Goal: Task Accomplishment & Management: Manage account settings

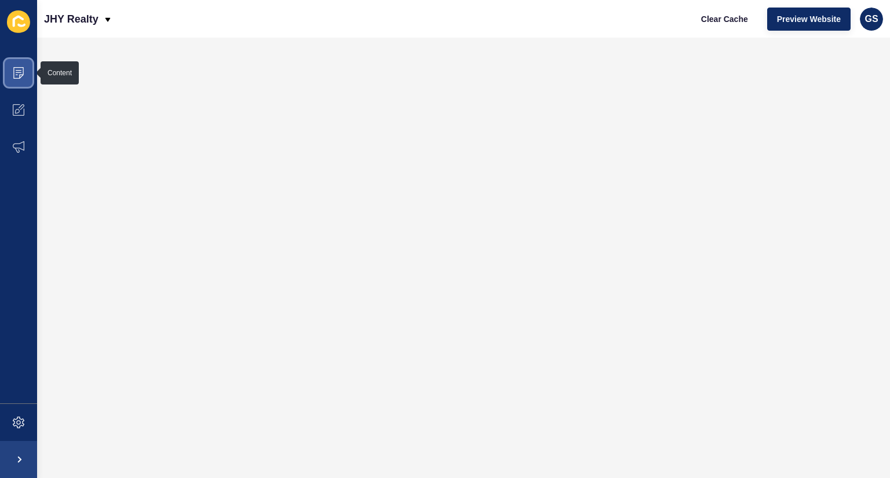
click at [17, 72] on icon at bounding box center [19, 72] width 6 height 1
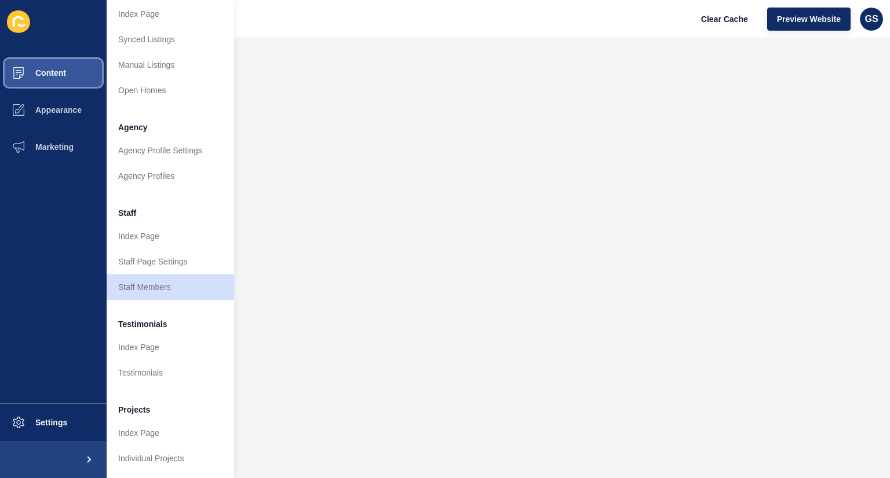
scroll to position [209, 0]
click at [162, 275] on link "Staff Members" at bounding box center [170, 287] width 127 height 25
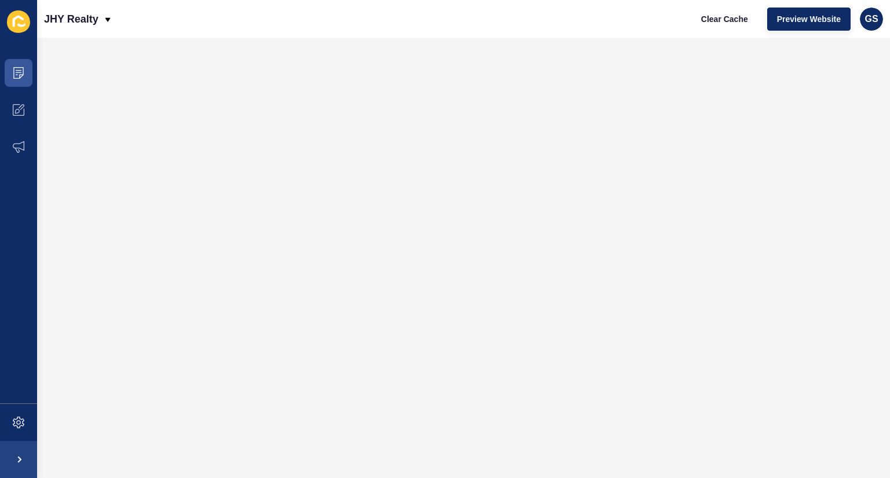
scroll to position [0, 0]
click at [13, 68] on icon at bounding box center [19, 73] width 12 height 12
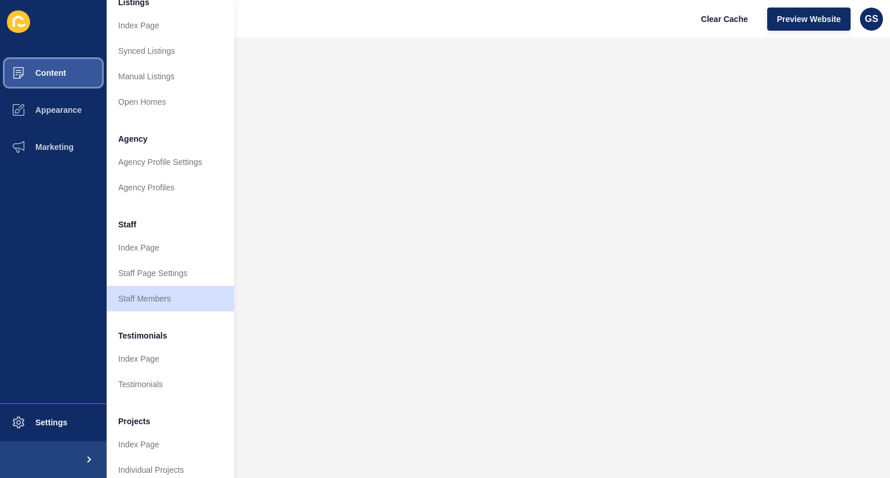
scroll to position [209, 0]
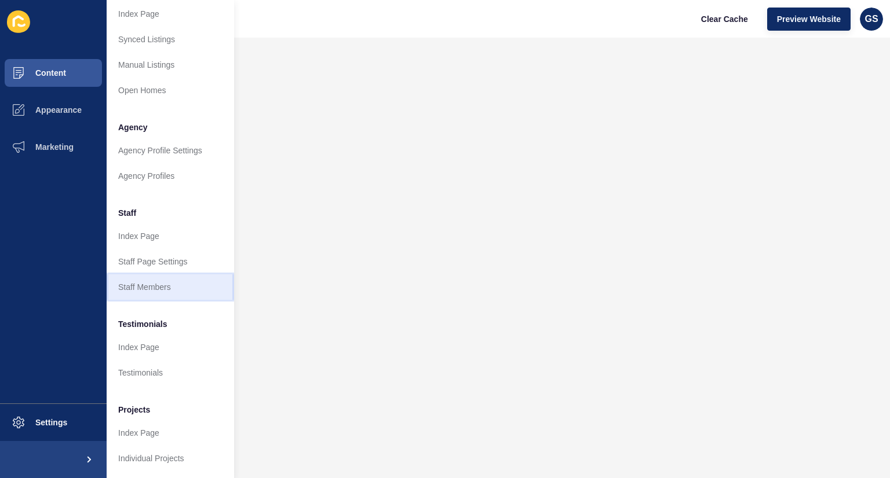
click at [158, 276] on link "Staff Members" at bounding box center [170, 287] width 127 height 25
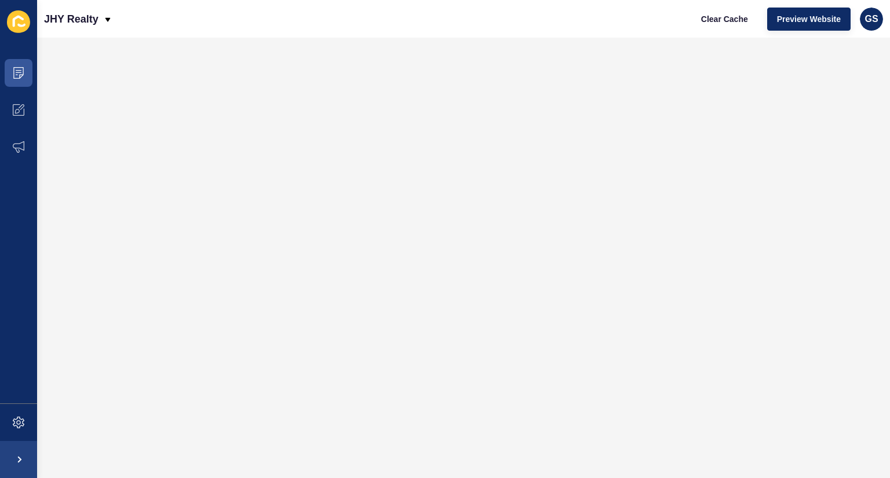
scroll to position [0, 0]
click at [19, 63] on span at bounding box center [18, 72] width 37 height 37
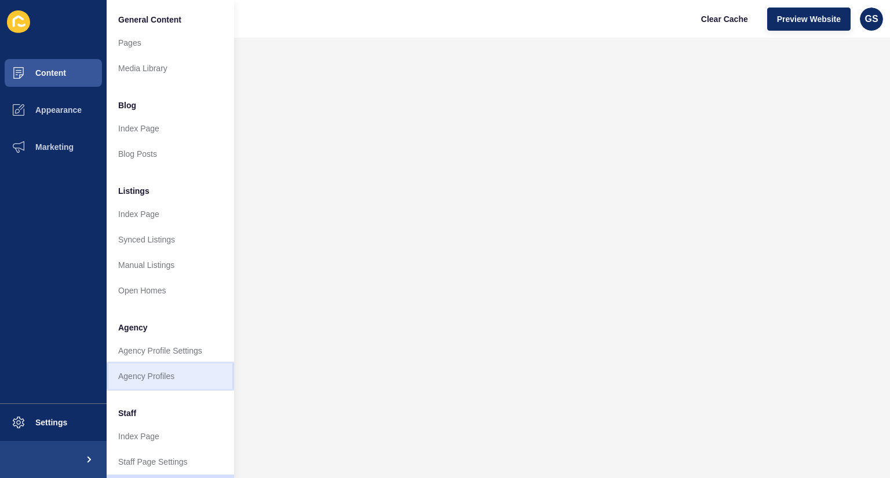
click at [139, 379] on link "Agency Profiles" at bounding box center [170, 376] width 127 height 25
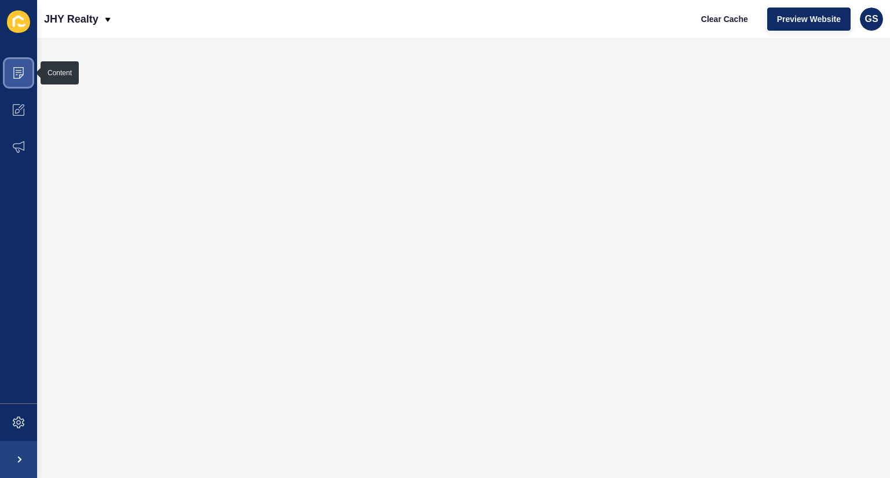
click at [19, 81] on span at bounding box center [18, 72] width 37 height 37
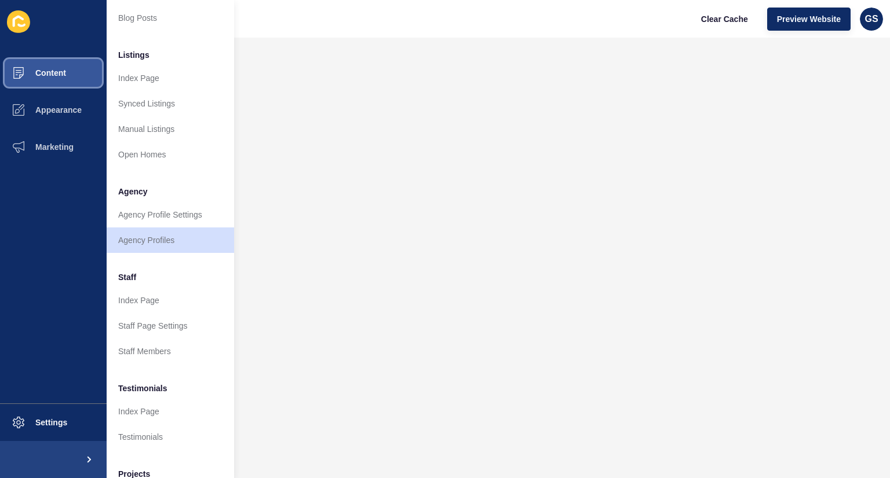
scroll to position [138, 0]
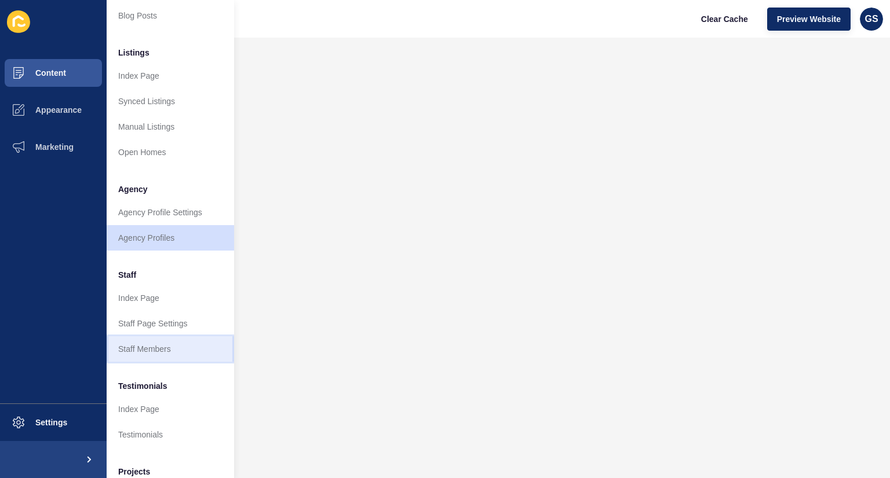
click at [149, 345] on link "Staff Members" at bounding box center [170, 349] width 127 height 25
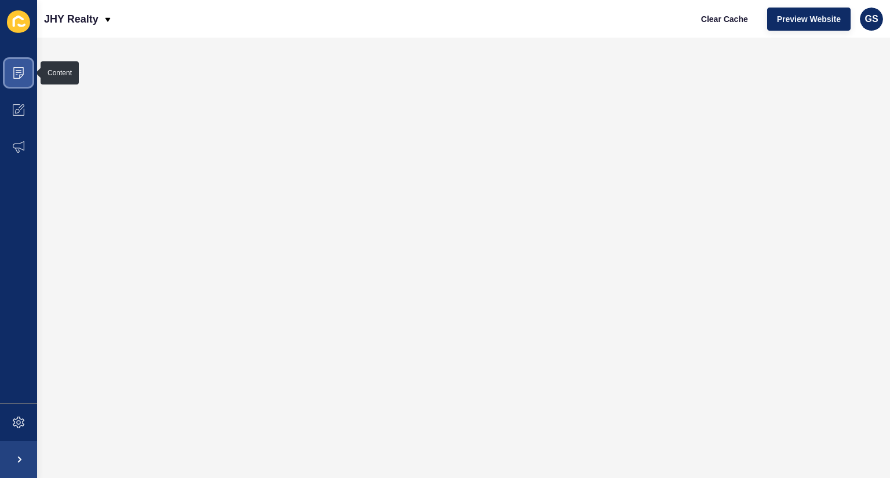
click at [21, 79] on span at bounding box center [18, 72] width 37 height 37
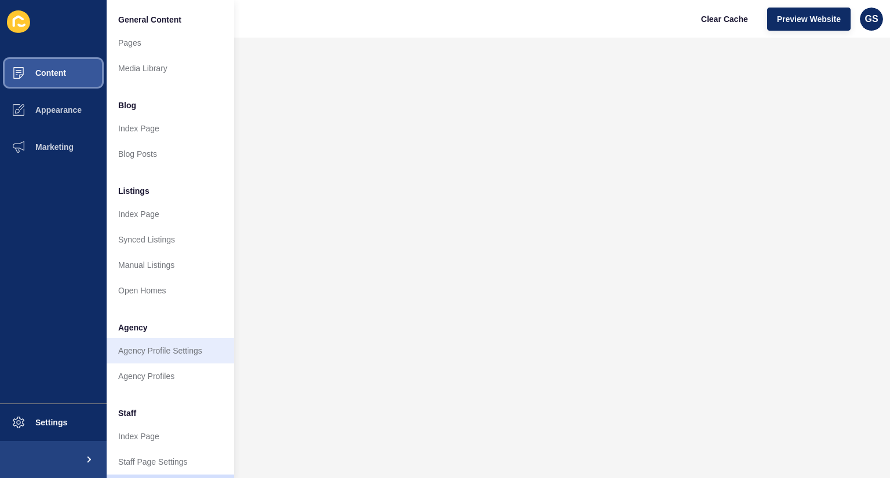
scroll to position [209, 0]
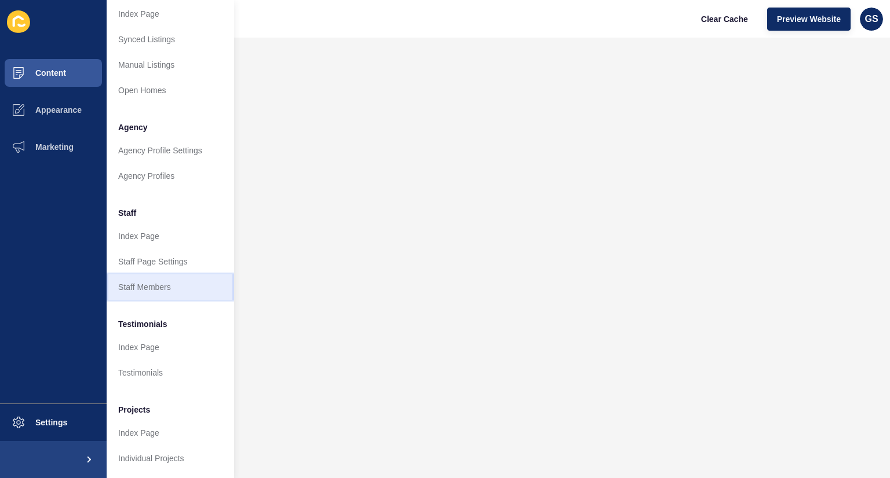
click at [154, 283] on link "Staff Members" at bounding box center [170, 287] width 127 height 25
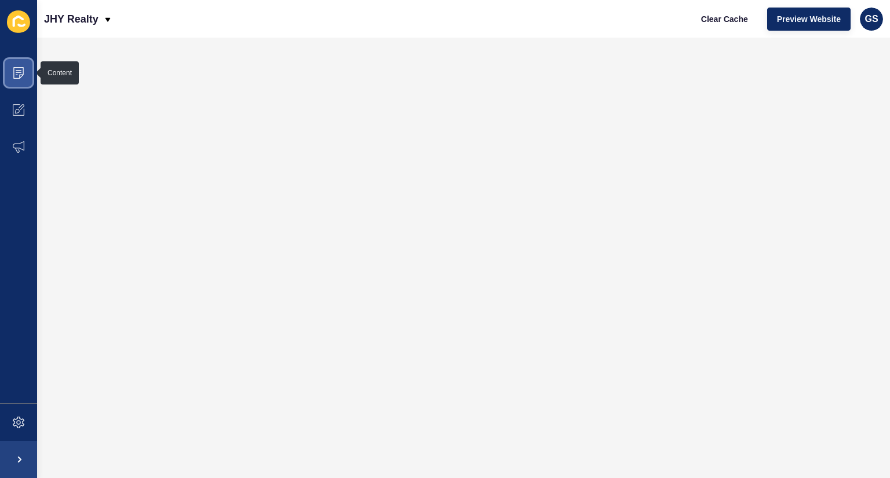
click at [16, 71] on icon at bounding box center [19, 73] width 12 height 12
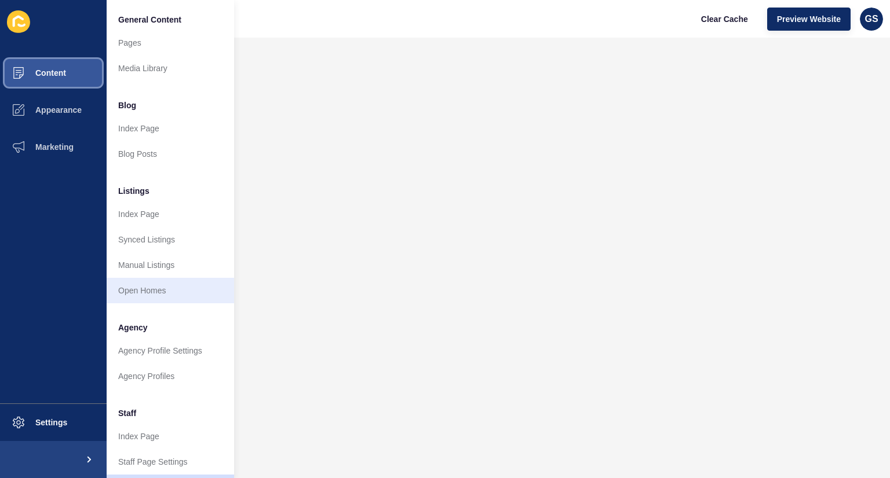
scroll to position [209, 0]
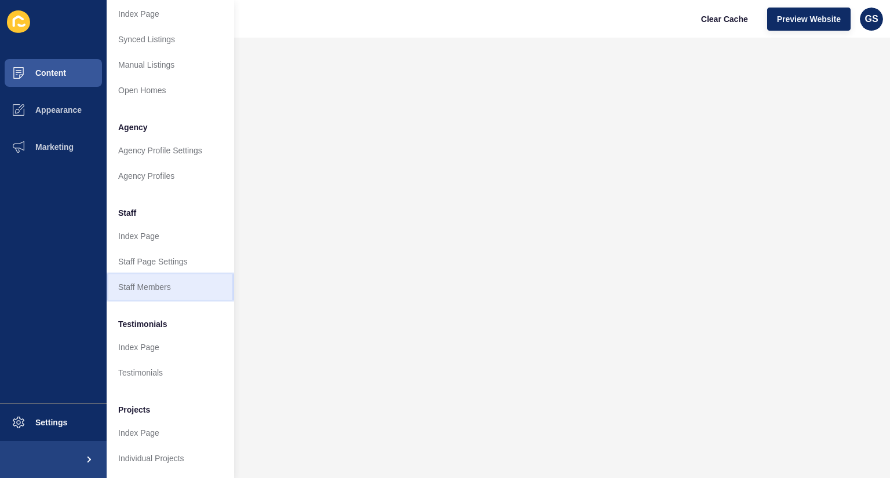
click at [156, 280] on link "Staff Members" at bounding box center [170, 287] width 127 height 25
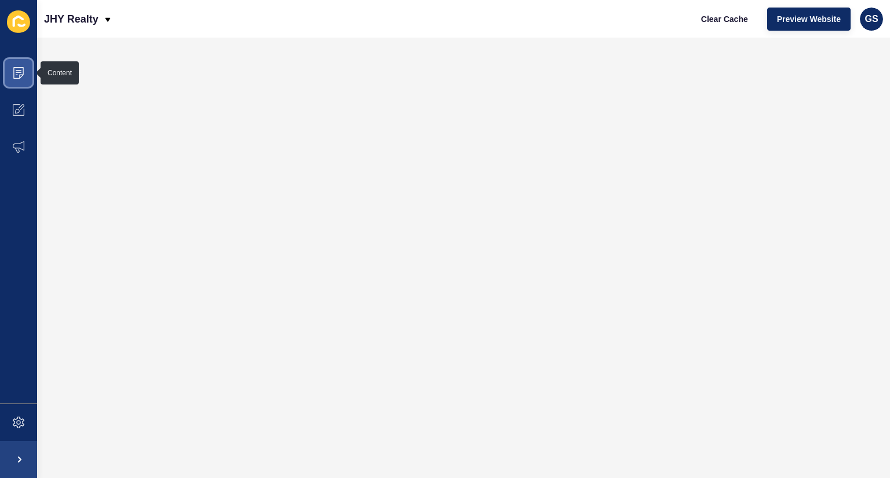
click at [19, 79] on span at bounding box center [18, 72] width 37 height 37
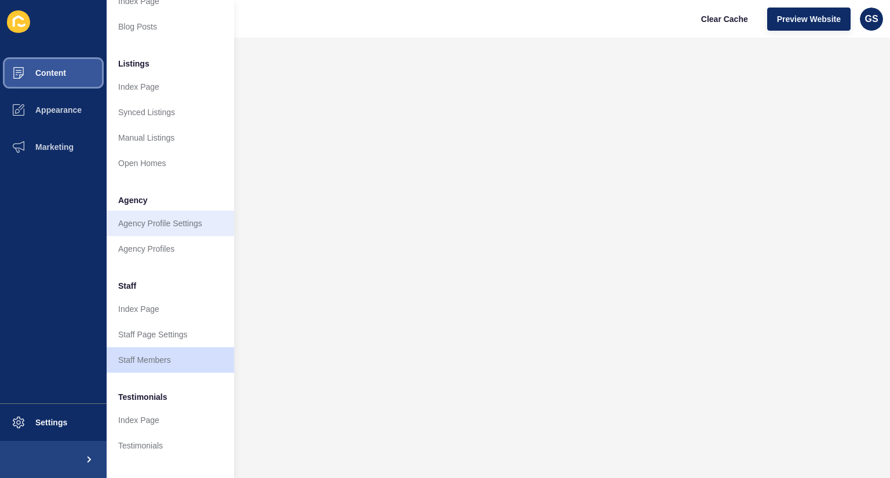
scroll to position [209, 0]
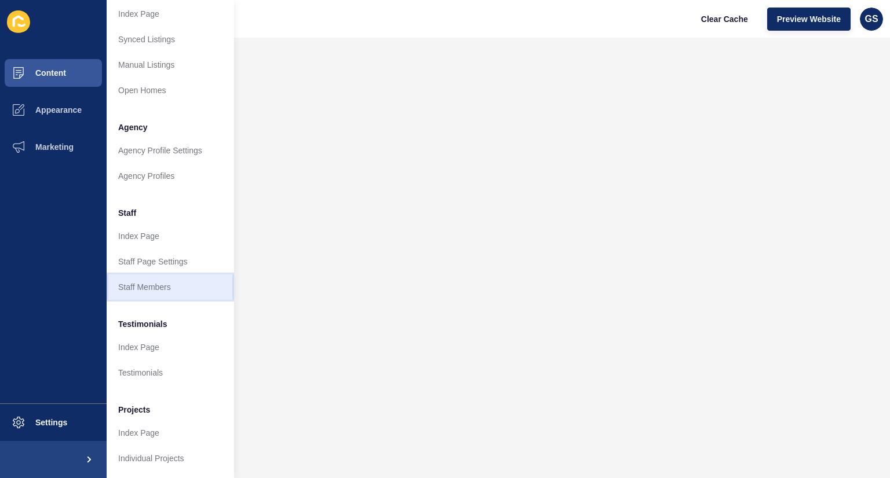
click at [155, 279] on link "Staff Members" at bounding box center [170, 287] width 127 height 25
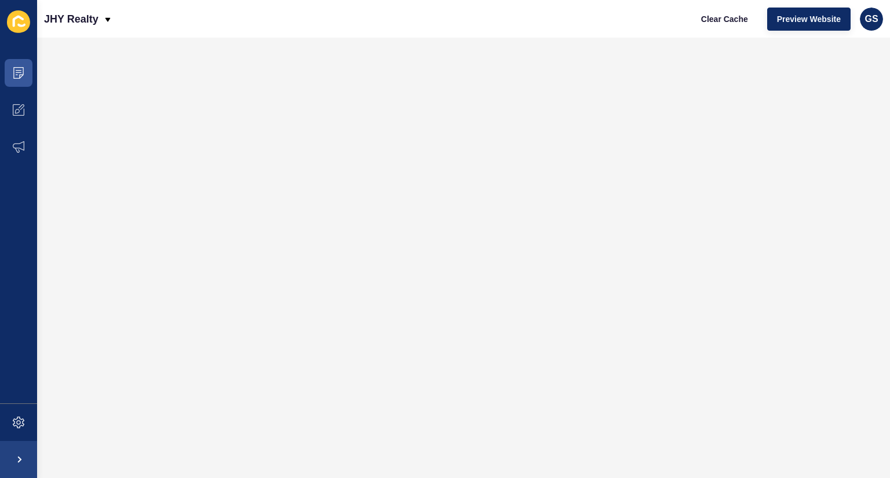
scroll to position [0, 0]
click at [20, 79] on span at bounding box center [18, 72] width 37 height 37
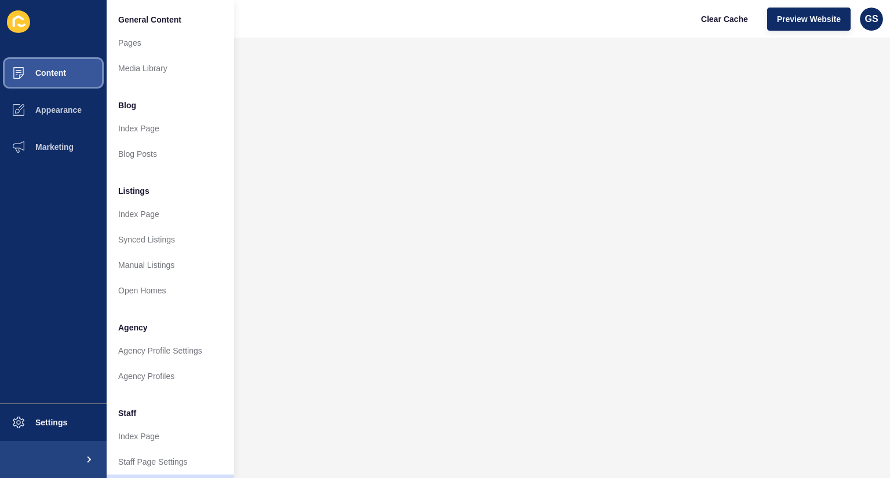
click at [20, 79] on span at bounding box center [18, 72] width 37 height 37
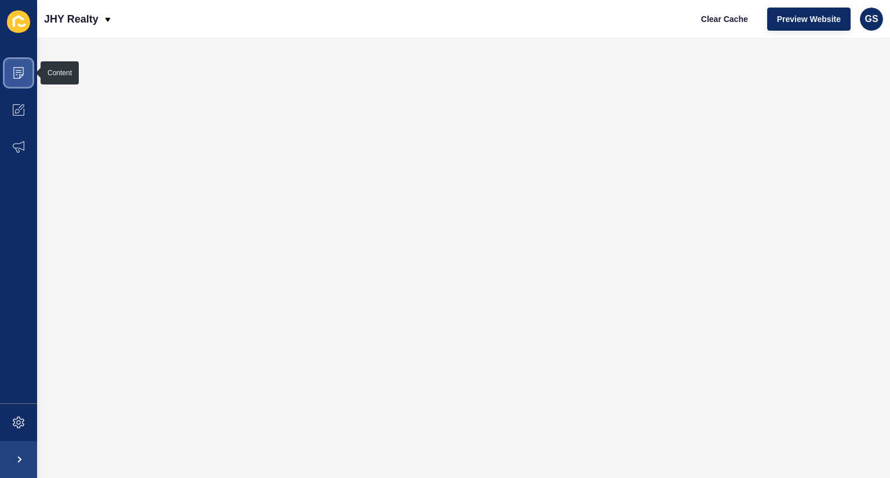
click at [16, 81] on span at bounding box center [18, 72] width 37 height 37
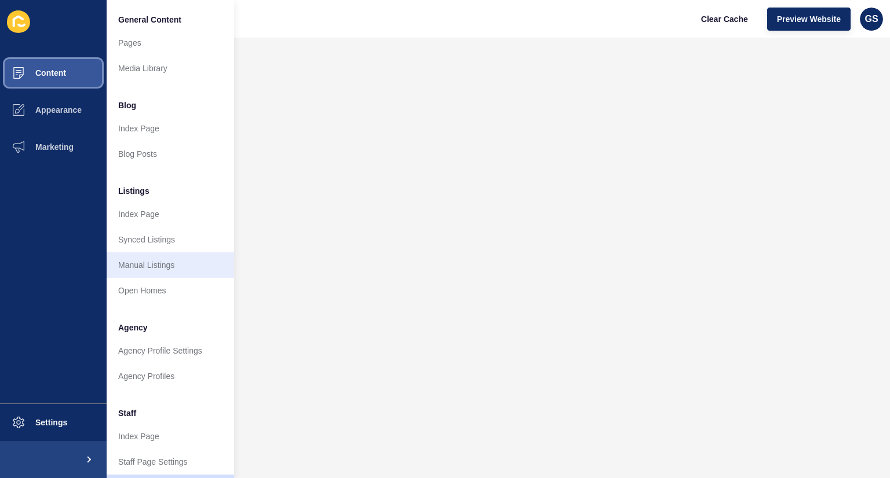
scroll to position [209, 0]
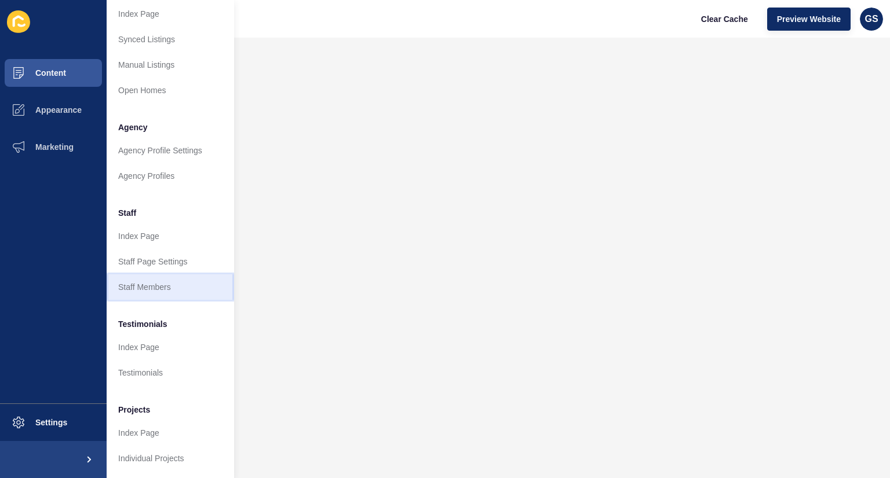
click at [149, 275] on link "Staff Members" at bounding box center [170, 287] width 127 height 25
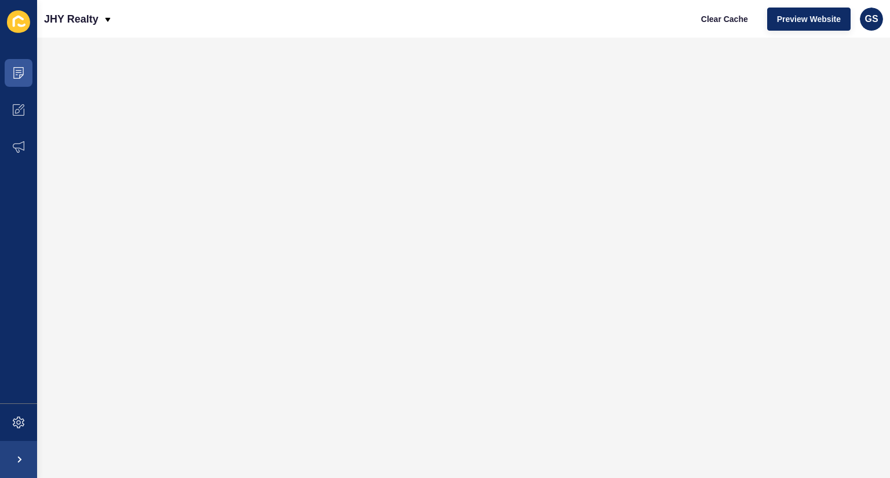
scroll to position [0, 0]
click at [21, 75] on icon at bounding box center [19, 73] width 12 height 12
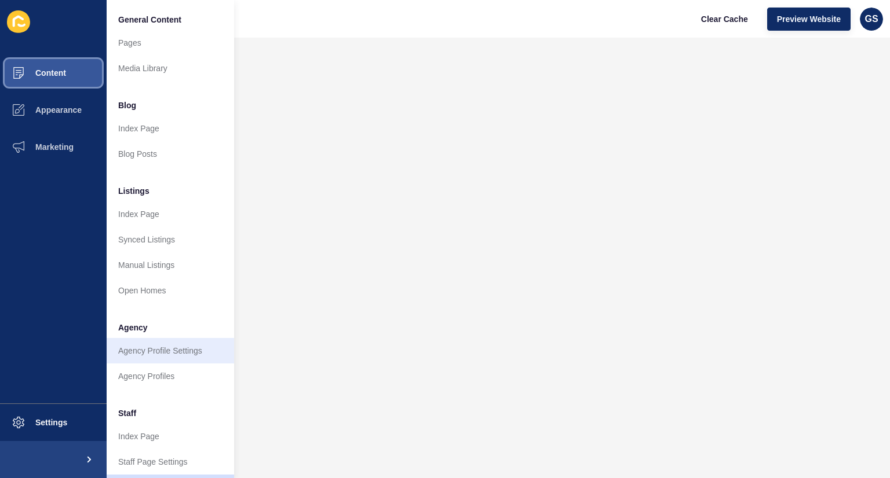
scroll to position [209, 0]
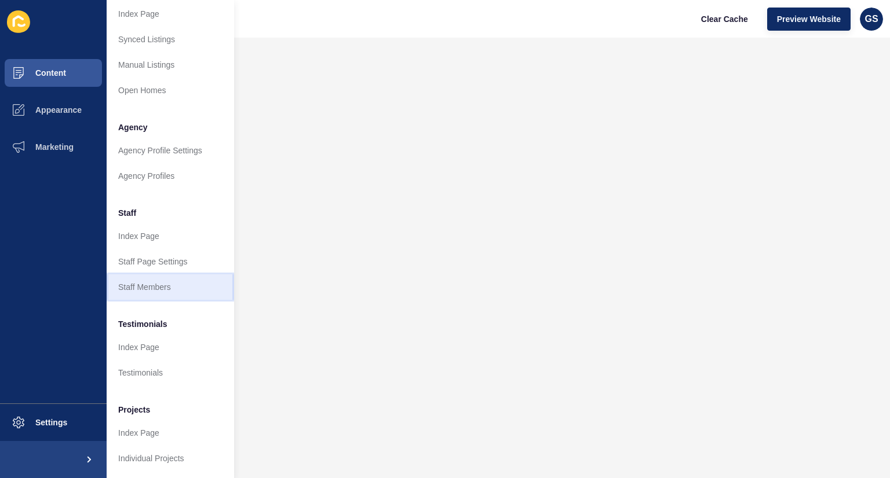
click at [156, 280] on link "Staff Members" at bounding box center [170, 287] width 127 height 25
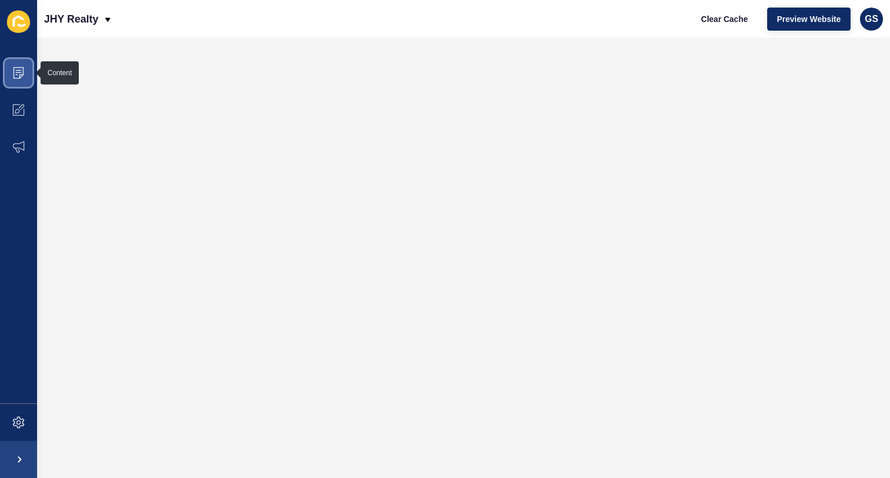
click at [22, 81] on span at bounding box center [18, 72] width 37 height 37
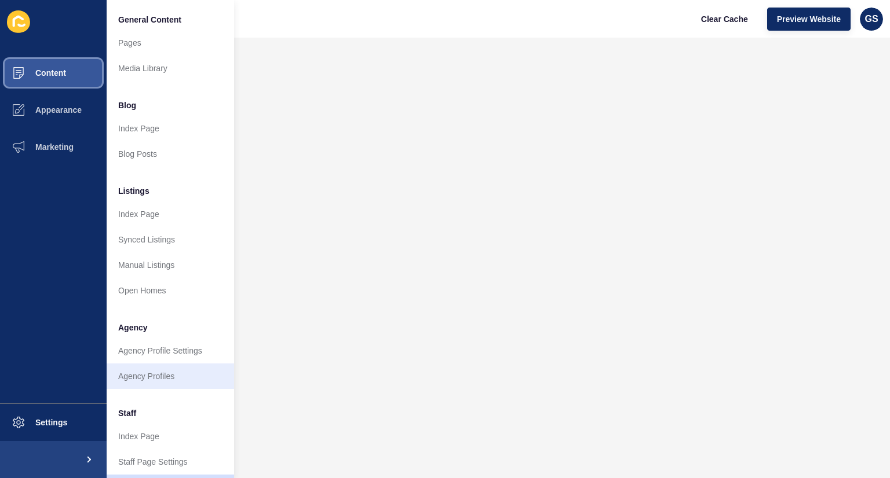
scroll to position [209, 0]
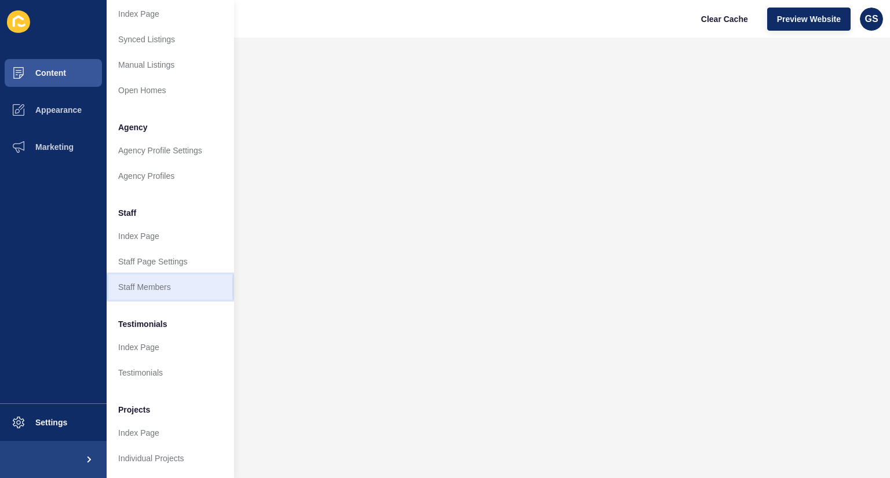
click at [156, 277] on link "Staff Members" at bounding box center [170, 287] width 127 height 25
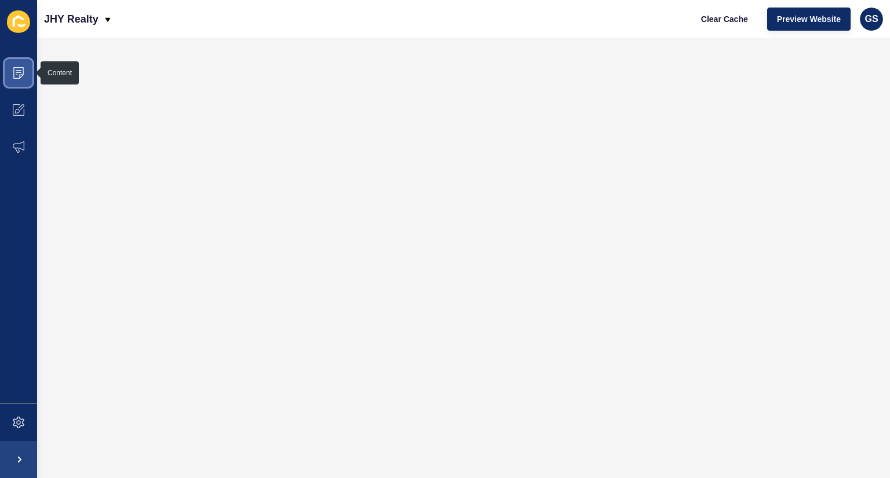
click at [17, 79] on span at bounding box center [18, 72] width 37 height 37
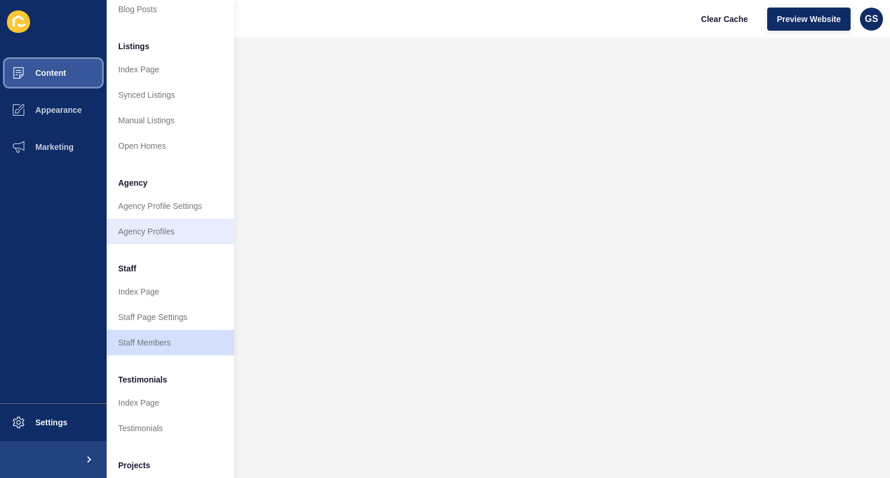
scroll to position [151, 0]
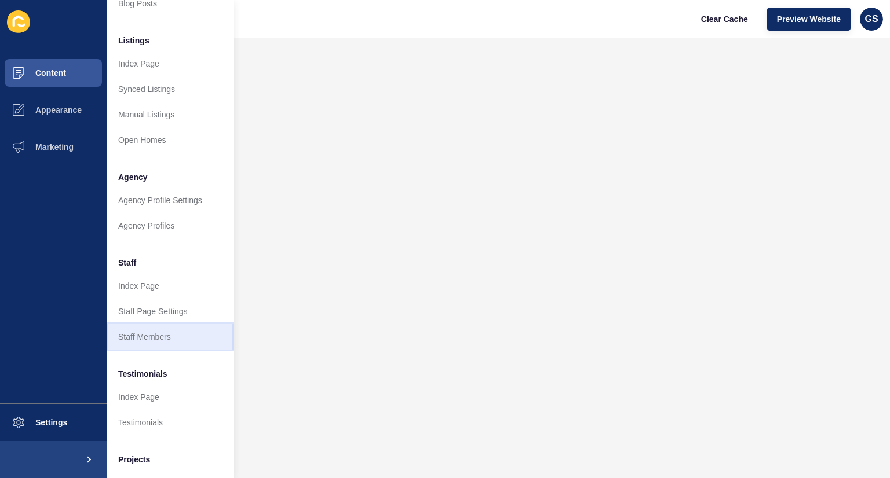
click at [153, 332] on link "Staff Members" at bounding box center [170, 336] width 127 height 25
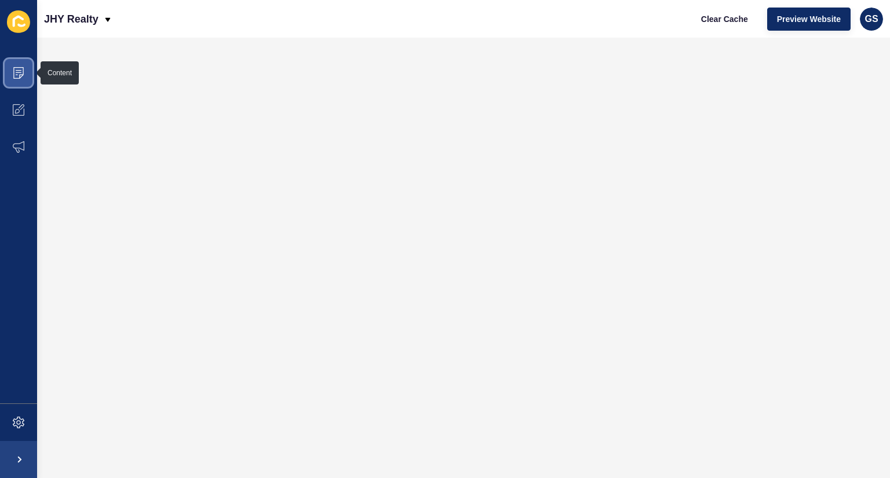
click at [12, 72] on span at bounding box center [18, 72] width 37 height 37
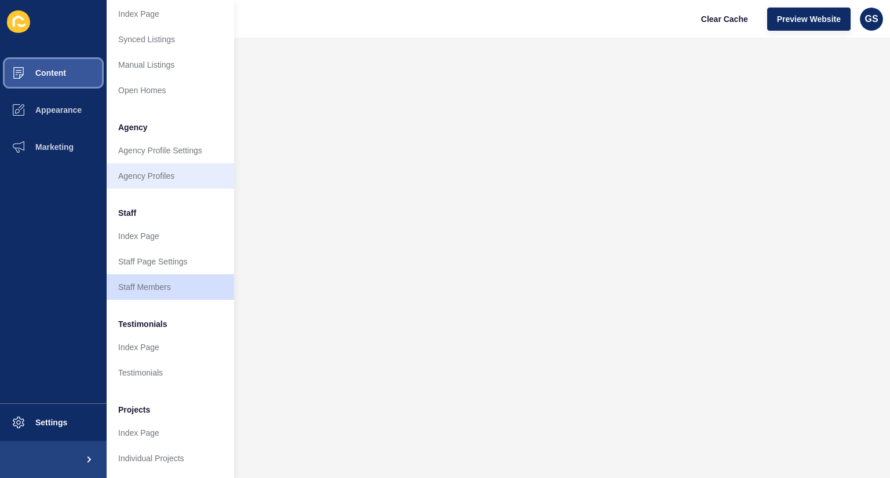
scroll to position [209, 0]
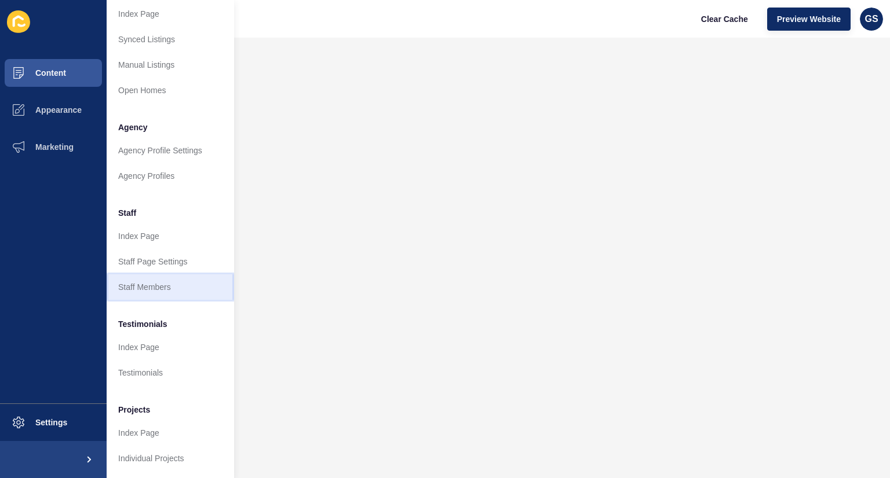
click at [155, 277] on link "Staff Members" at bounding box center [170, 287] width 127 height 25
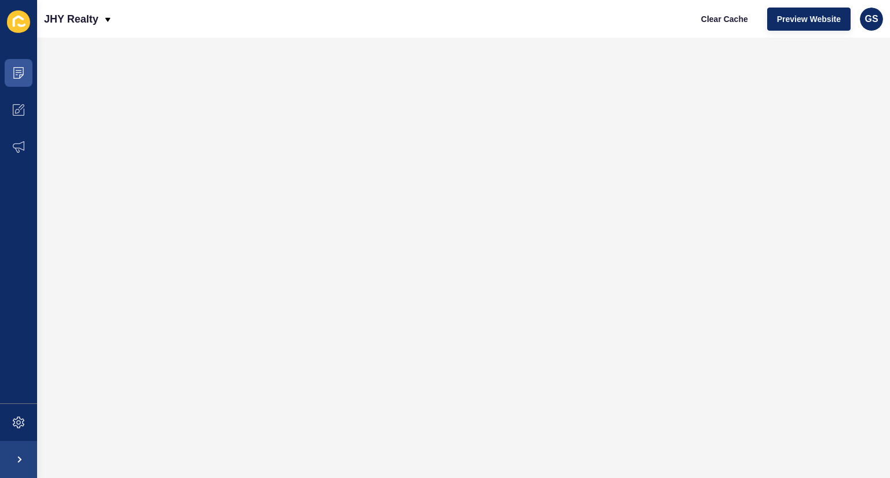
scroll to position [0, 0]
click at [12, 82] on span at bounding box center [18, 72] width 37 height 37
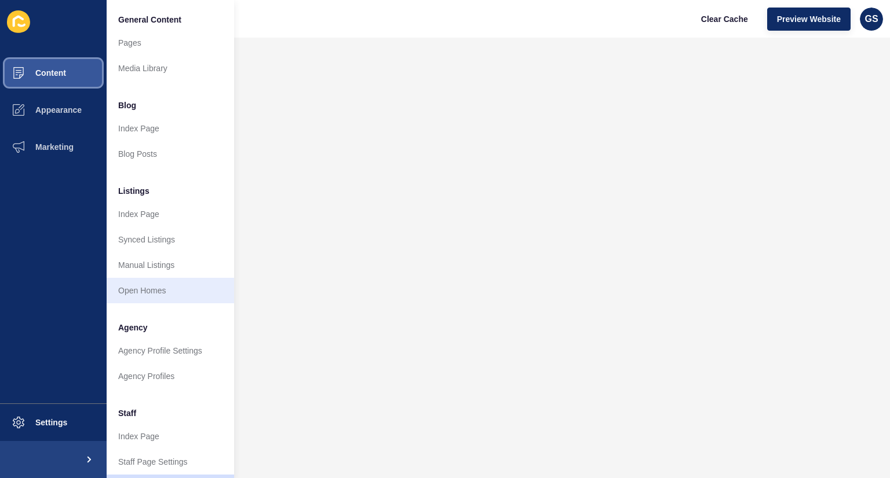
scroll to position [209, 0]
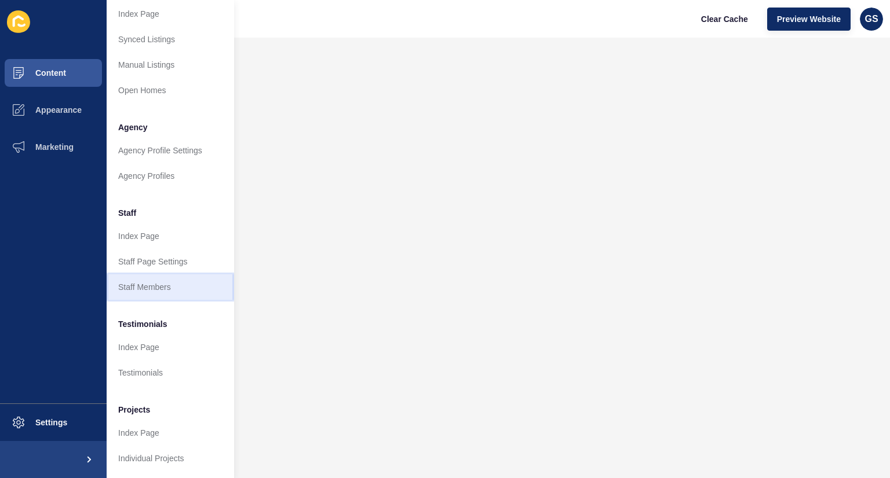
click at [164, 285] on link "Staff Members" at bounding box center [170, 287] width 127 height 25
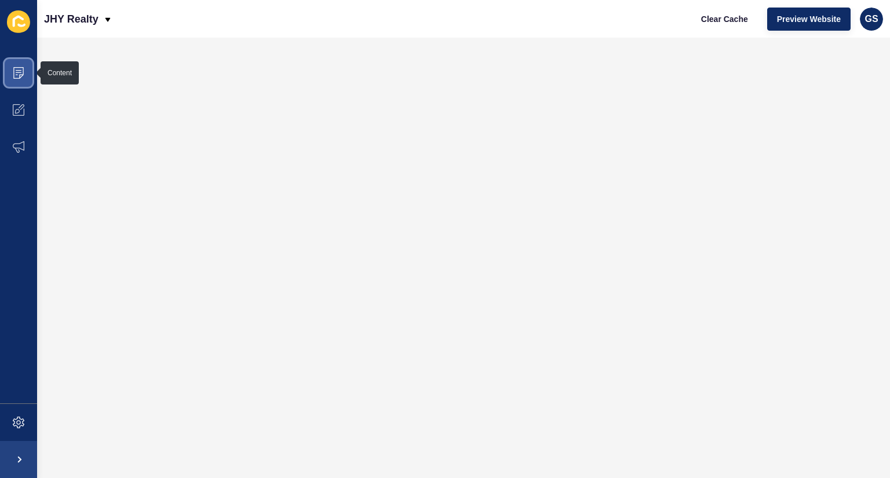
click at [20, 74] on icon at bounding box center [19, 73] width 12 height 12
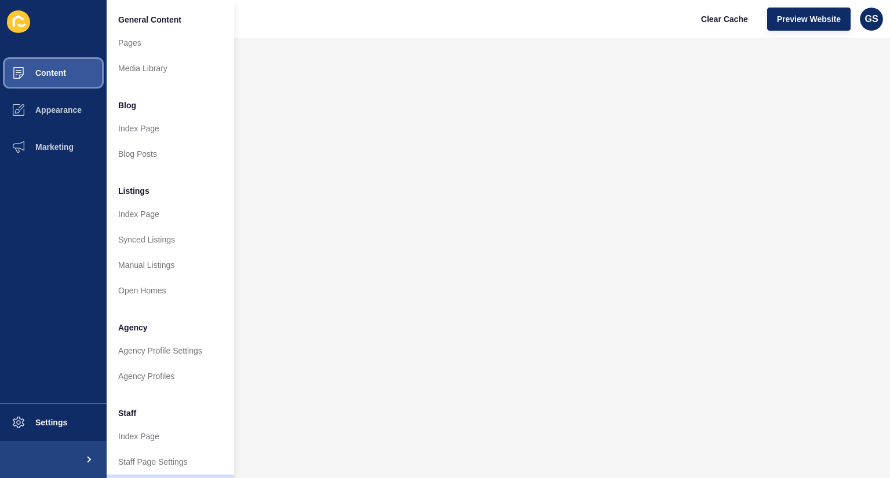
scroll to position [209, 0]
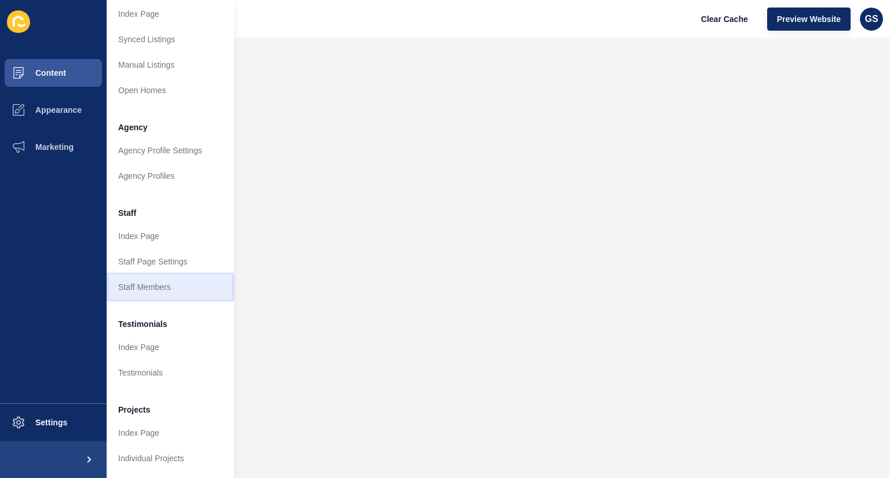
click at [165, 278] on link "Staff Members" at bounding box center [170, 287] width 127 height 25
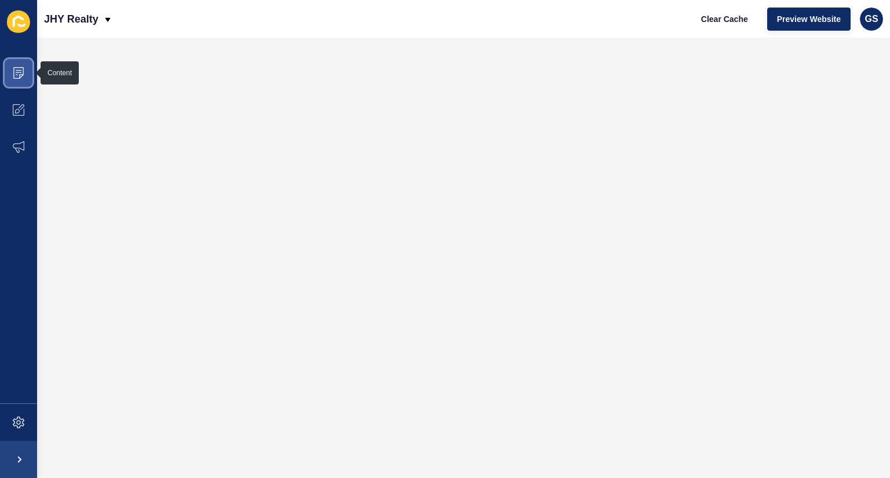
click at [23, 71] on icon at bounding box center [19, 73] width 12 height 12
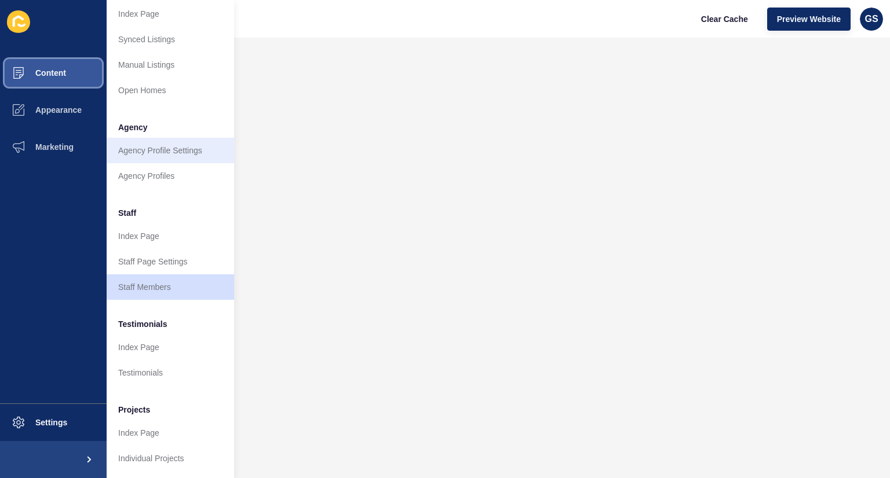
scroll to position [209, 0]
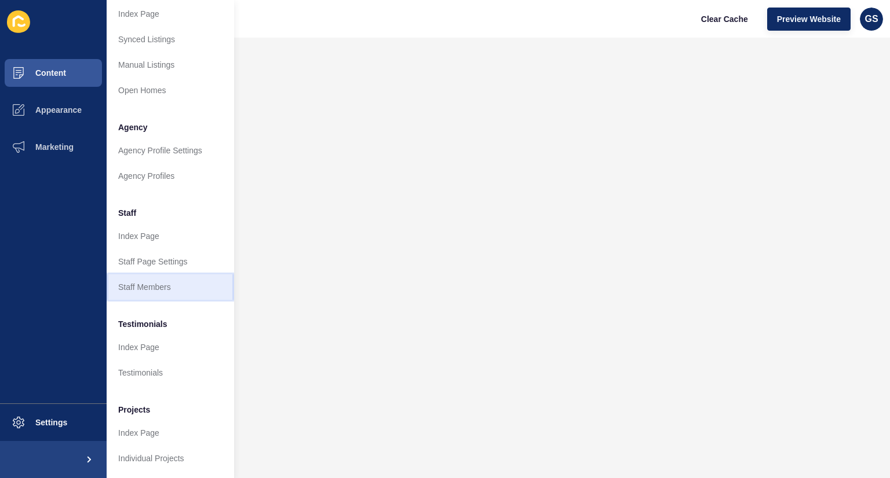
click at [159, 277] on link "Staff Members" at bounding box center [170, 287] width 127 height 25
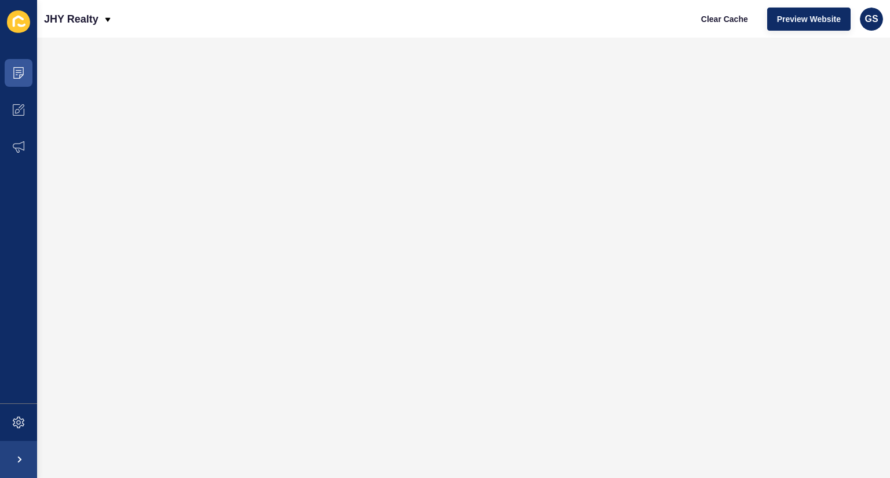
scroll to position [0, 0]
click at [19, 79] on span at bounding box center [18, 72] width 37 height 37
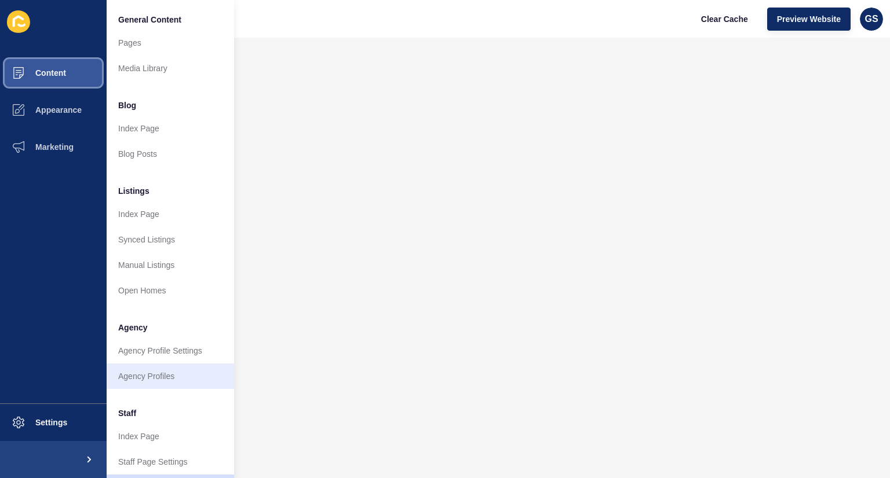
scroll to position [209, 0]
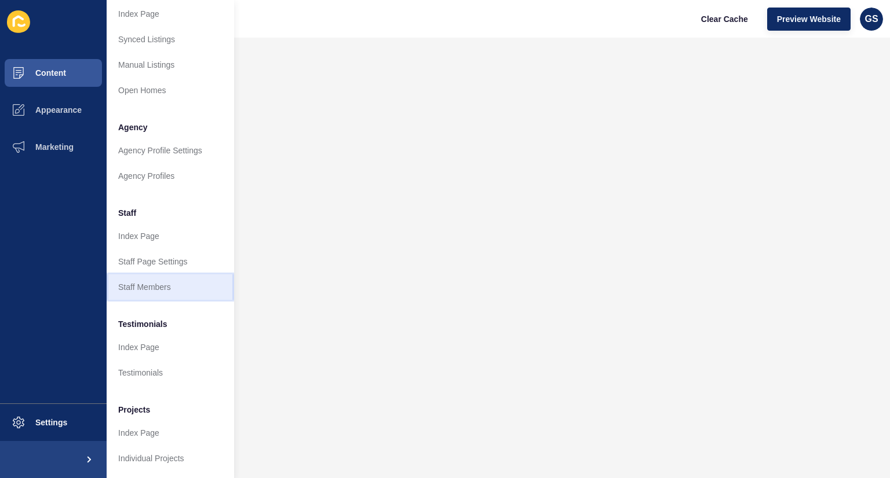
click at [160, 285] on link "Staff Members" at bounding box center [170, 287] width 127 height 25
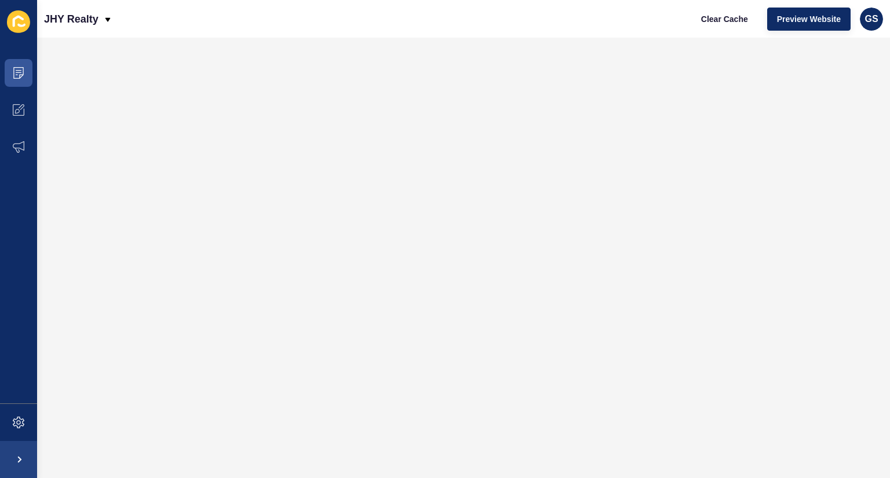
scroll to position [0, 0]
click at [19, 79] on span at bounding box center [18, 72] width 37 height 37
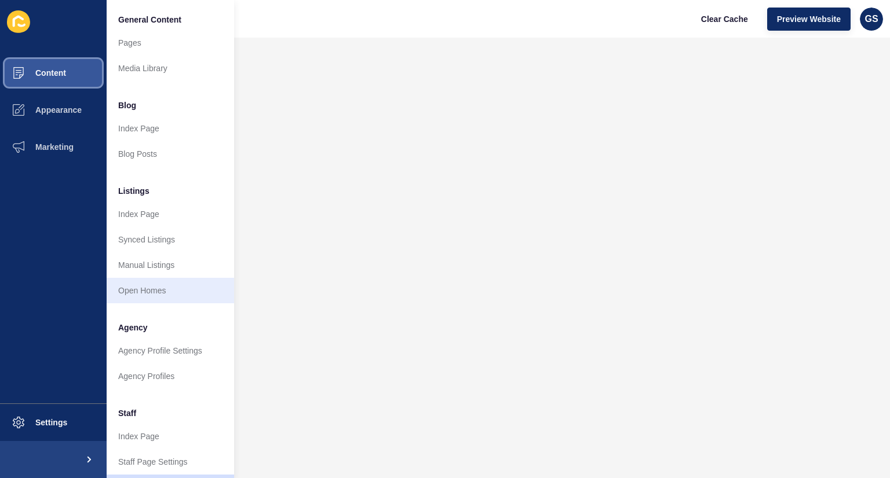
scroll to position [209, 0]
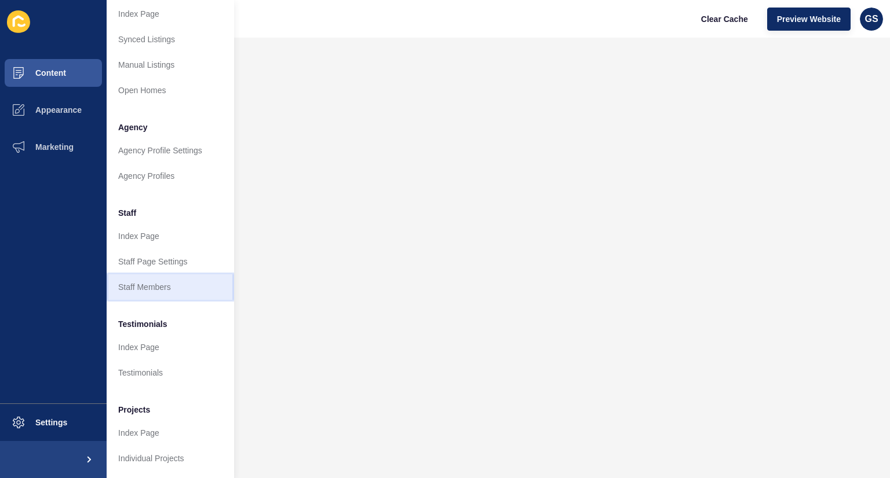
click at [167, 277] on link "Staff Members" at bounding box center [170, 287] width 127 height 25
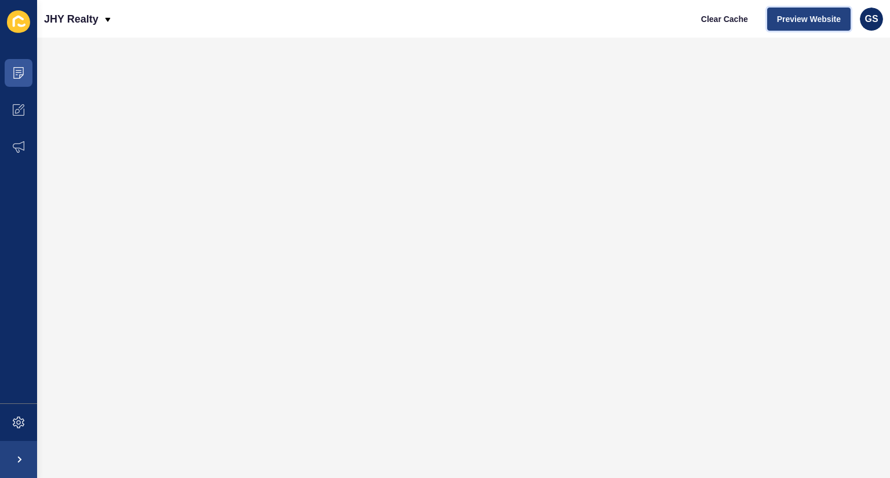
click at [795, 19] on span "Preview Website" at bounding box center [809, 19] width 64 height 12
click at [21, 87] on span at bounding box center [18, 72] width 37 height 37
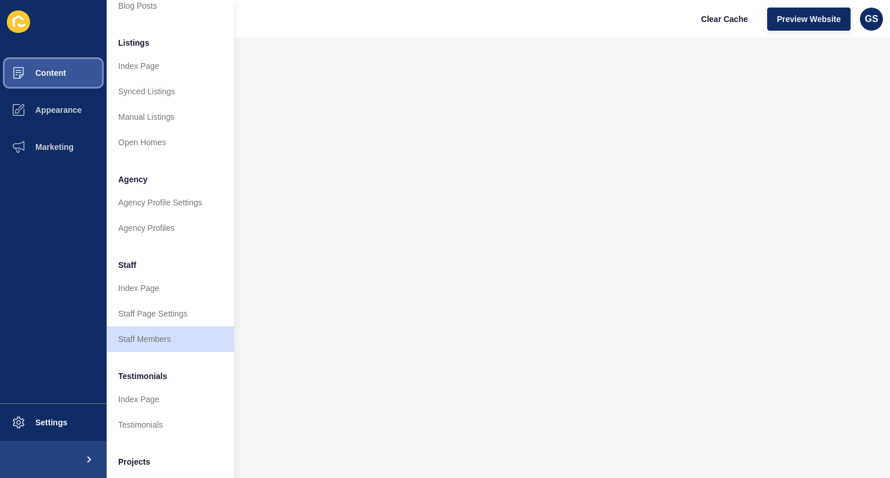
scroll to position [209, 0]
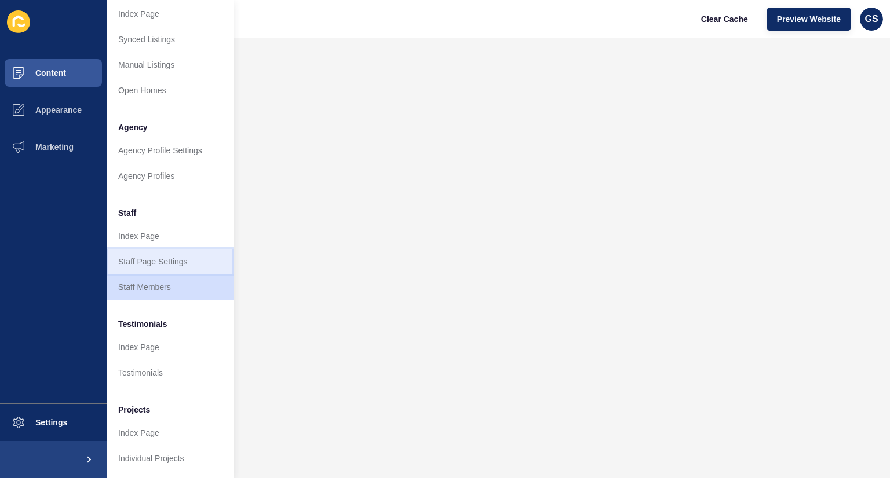
click at [177, 251] on link "Staff Page Settings" at bounding box center [170, 261] width 127 height 25
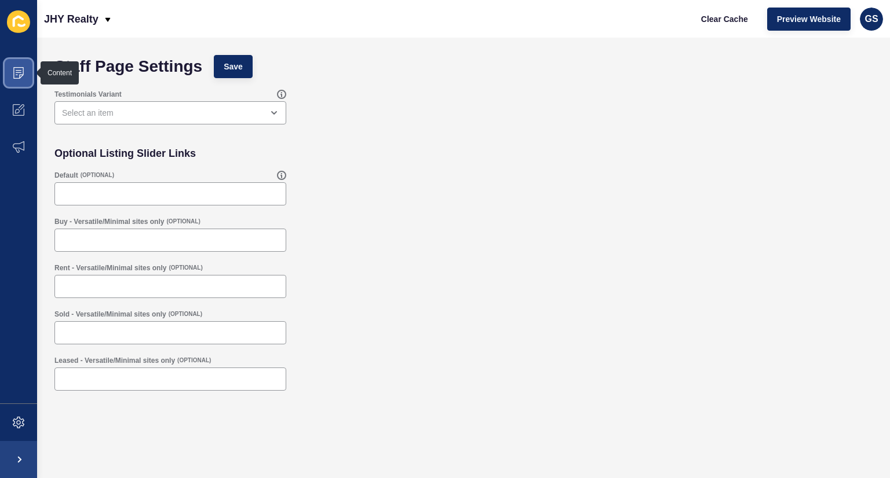
click at [26, 80] on span at bounding box center [18, 72] width 37 height 37
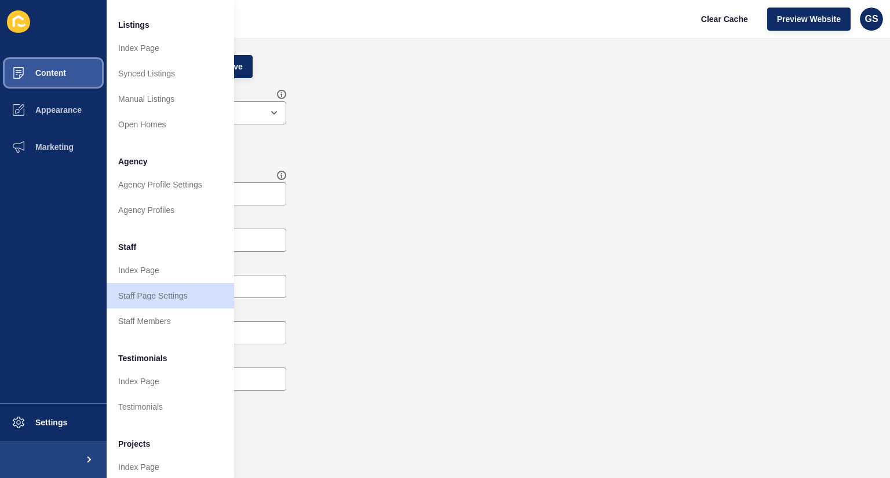
scroll to position [167, 0]
click at [154, 276] on link "Index Page" at bounding box center [170, 269] width 127 height 25
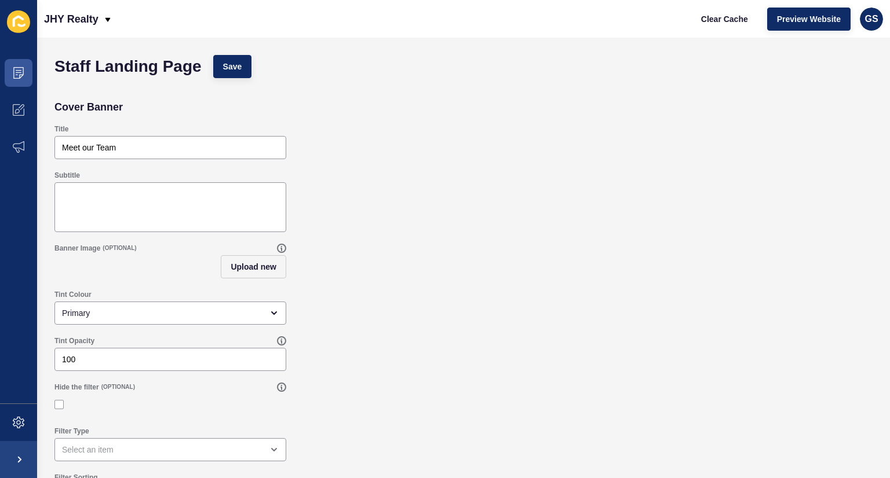
scroll to position [35, 0]
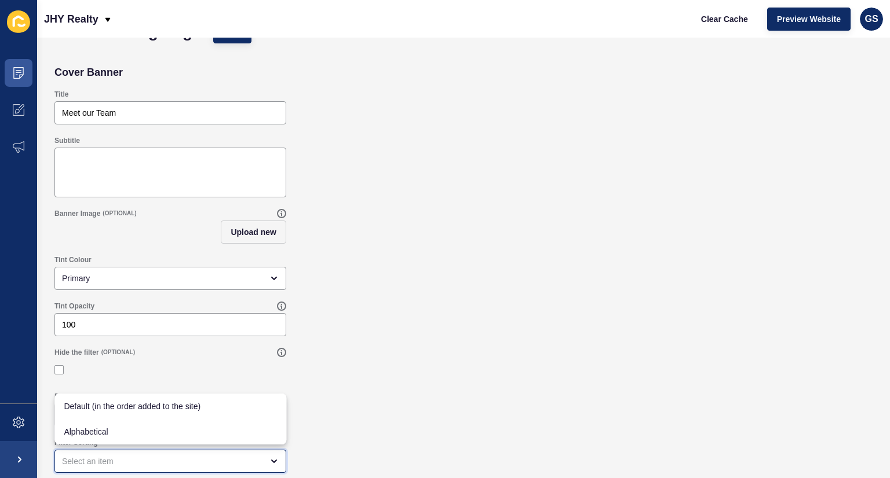
click at [273, 459] on icon "close menu" at bounding box center [273, 461] width 9 height 9
click at [331, 392] on div "Filter Type" at bounding box center [464, 409] width 830 height 46
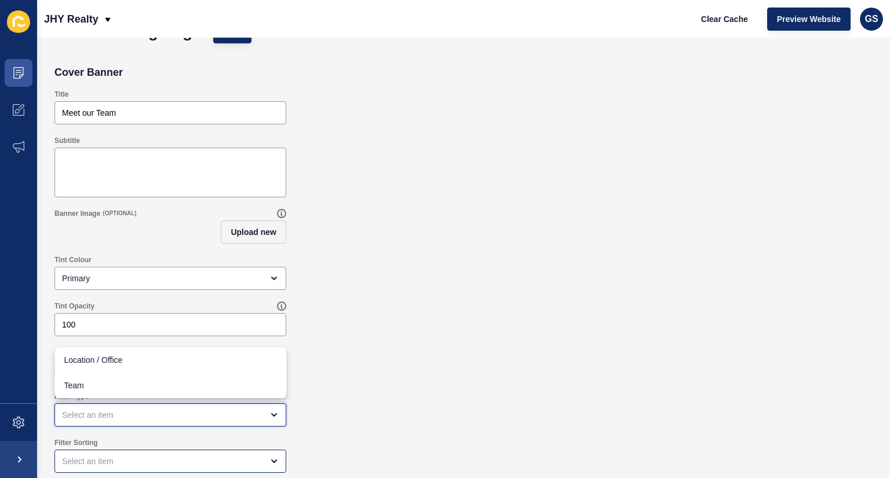
click at [270, 420] on div "close menu" at bounding box center [170, 415] width 232 height 23
click at [322, 401] on div "Filter Type" at bounding box center [464, 409] width 830 height 46
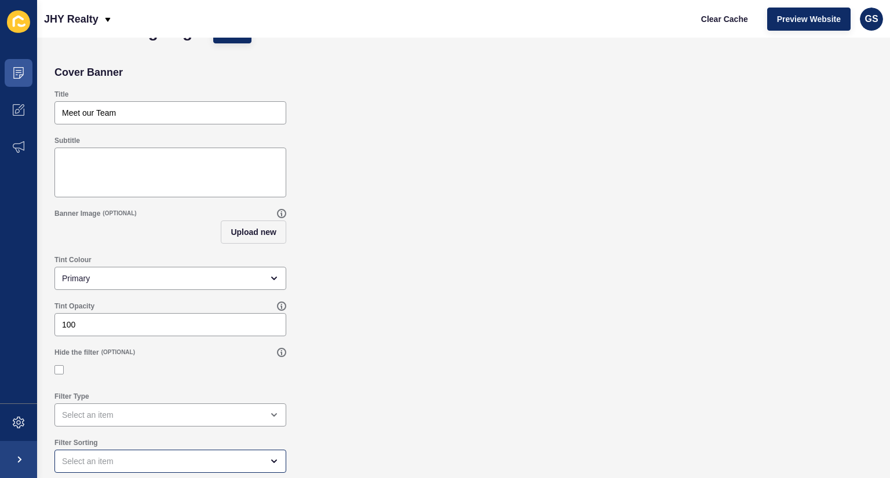
scroll to position [0, 0]
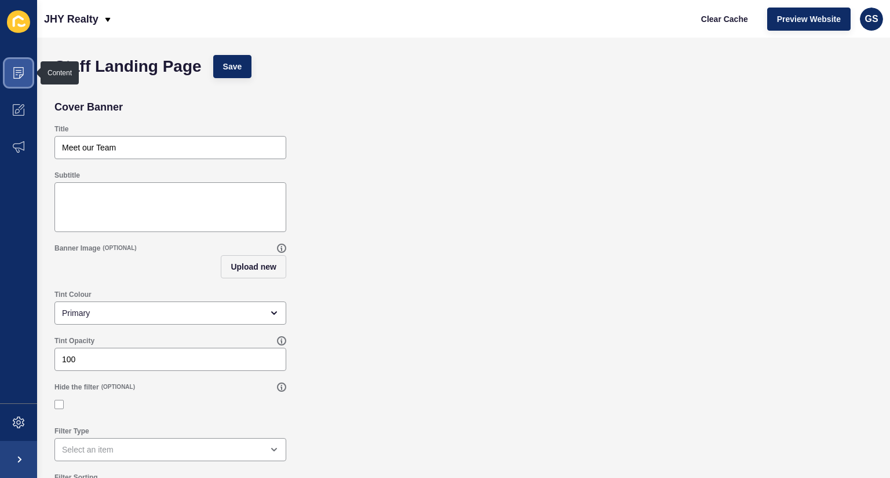
click at [27, 76] on span at bounding box center [18, 72] width 37 height 37
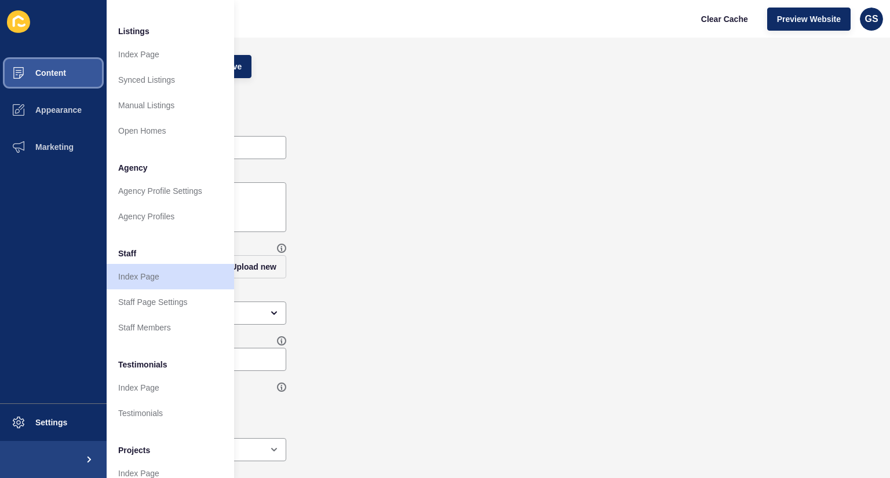
scroll to position [166, 0]
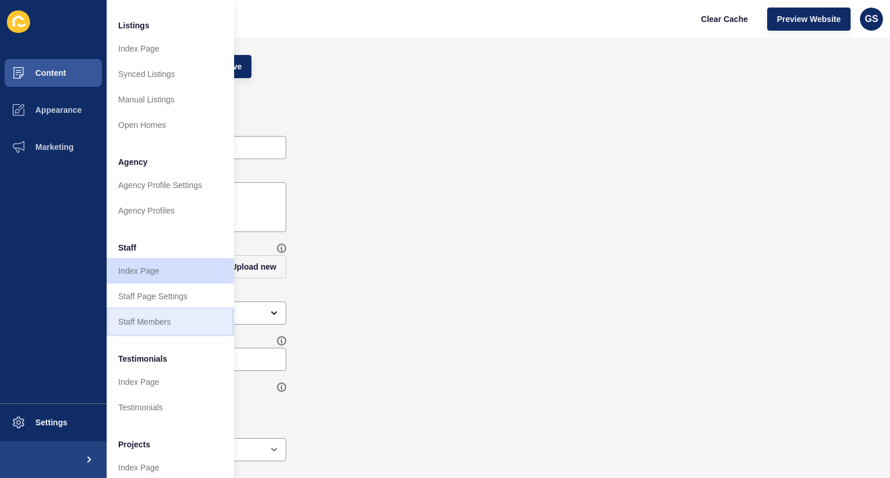
click at [141, 320] on link "Staff Members" at bounding box center [170, 321] width 127 height 25
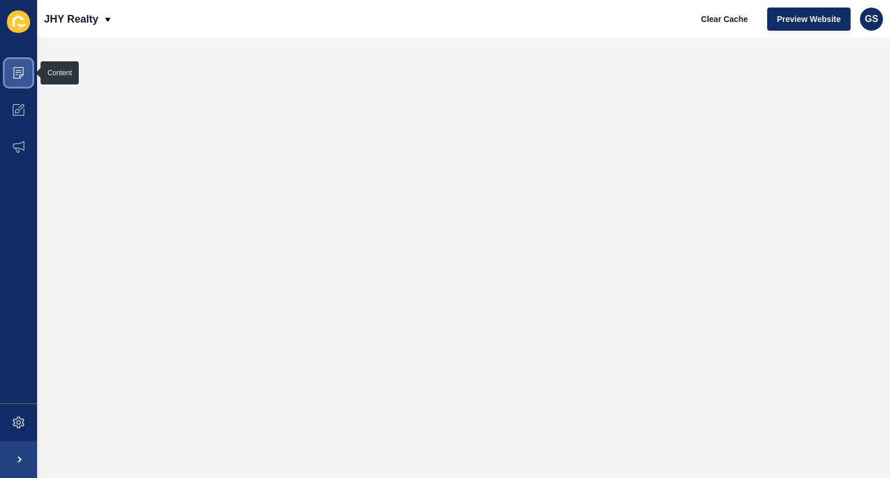
click at [14, 81] on span at bounding box center [18, 72] width 37 height 37
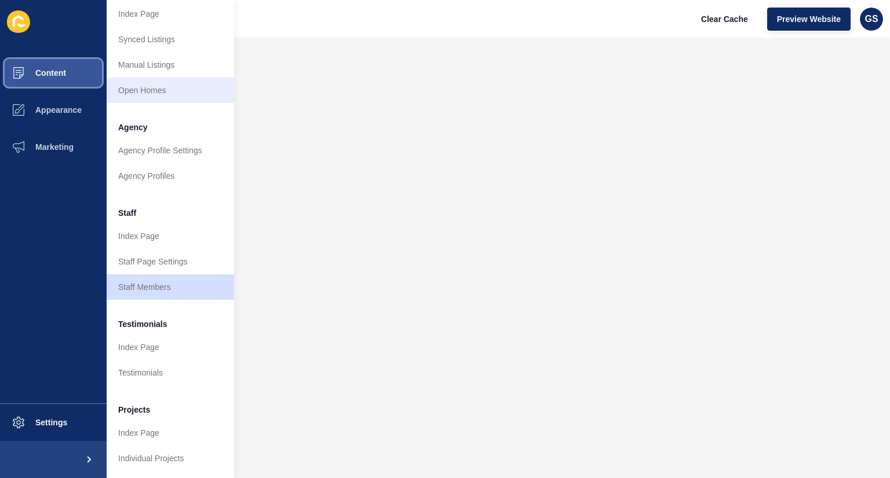
scroll to position [208, 0]
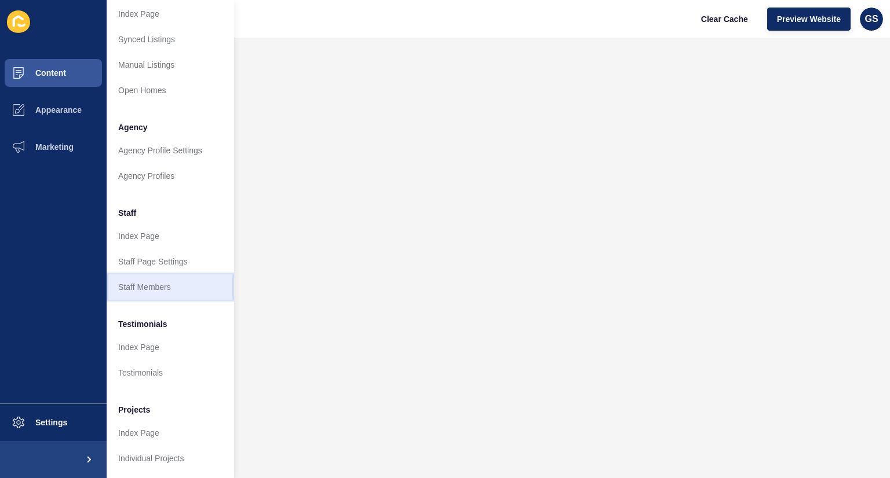
click at [143, 279] on link "Staff Members" at bounding box center [170, 287] width 127 height 25
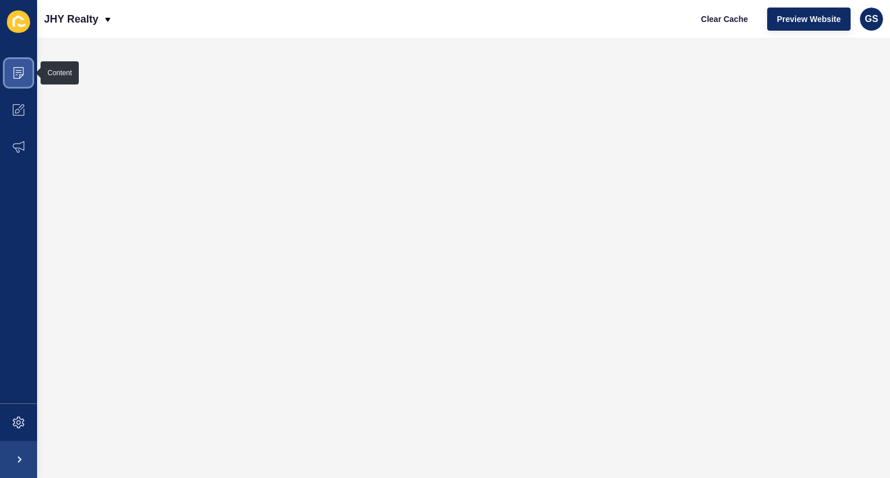
click at [14, 69] on icon at bounding box center [19, 73] width 12 height 12
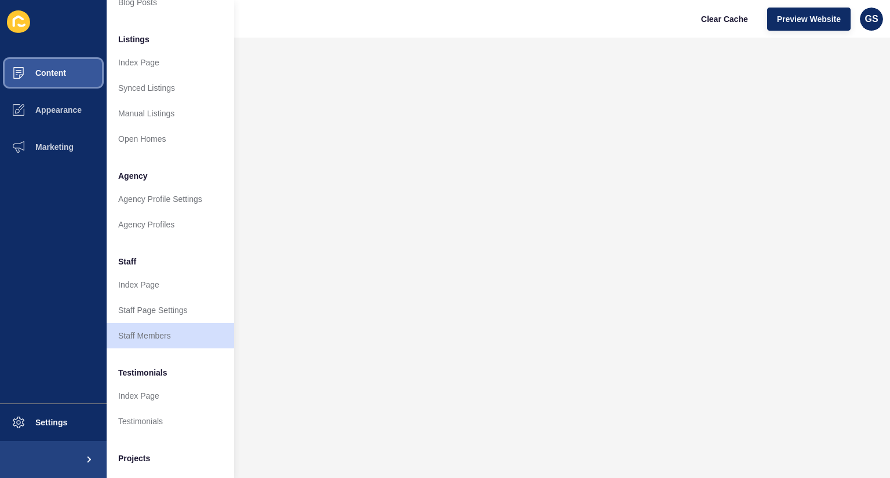
scroll to position [209, 0]
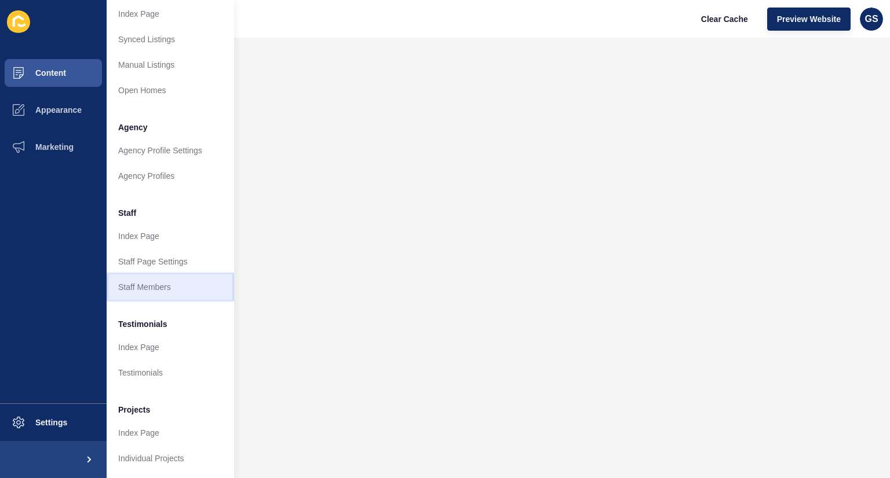
click at [154, 281] on link "Staff Members" at bounding box center [170, 287] width 127 height 25
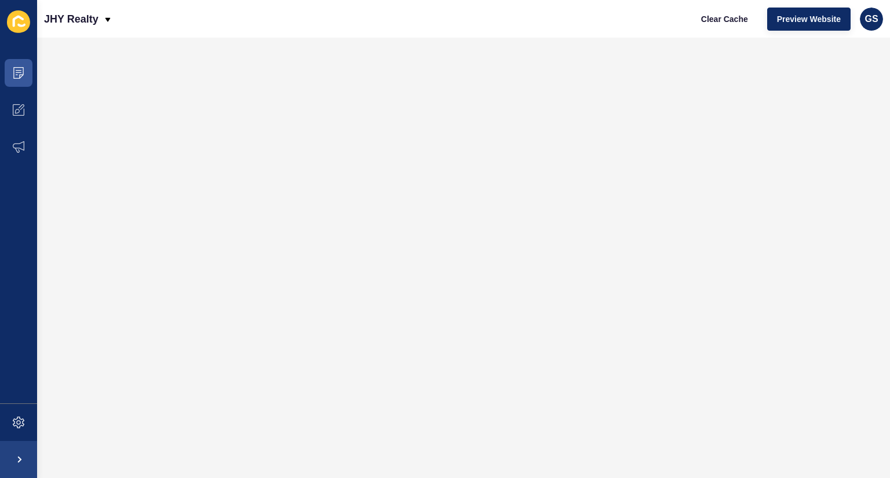
scroll to position [0, 0]
click at [19, 70] on icon at bounding box center [19, 73] width 12 height 12
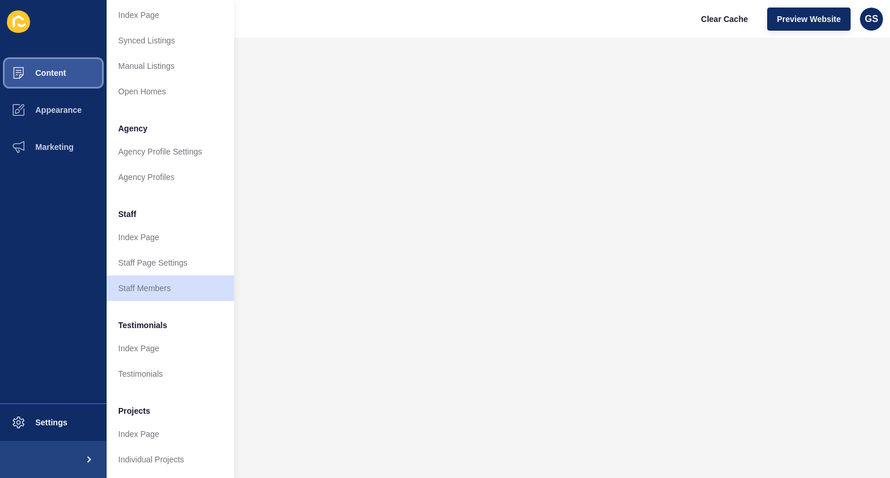
scroll to position [209, 0]
click at [158, 275] on link "Staff Members" at bounding box center [170, 287] width 127 height 25
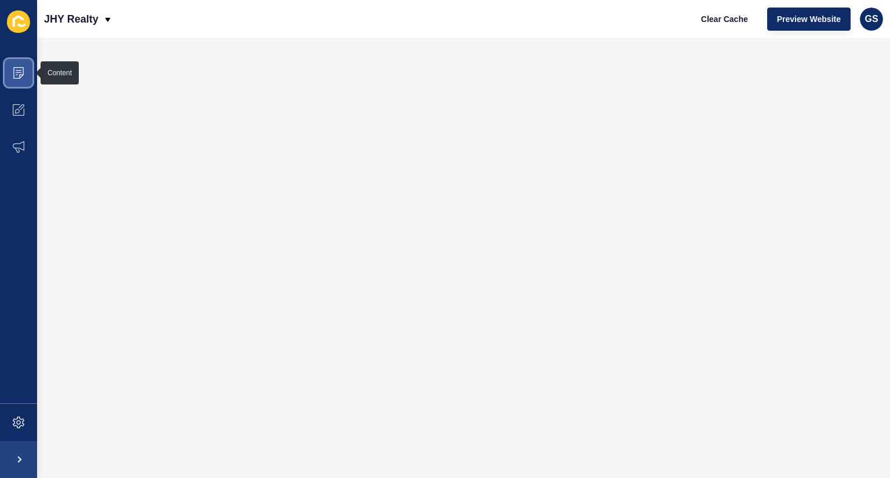
click at [21, 68] on icon at bounding box center [18, 73] width 10 height 12
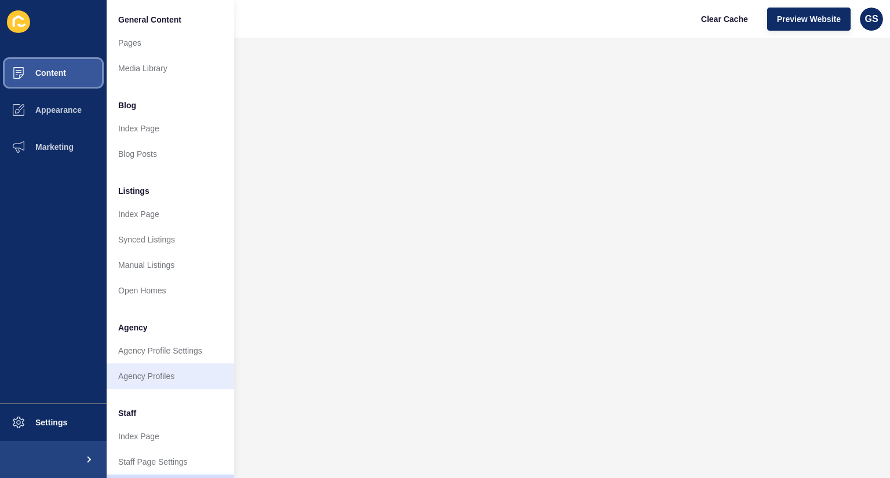
scroll to position [209, 0]
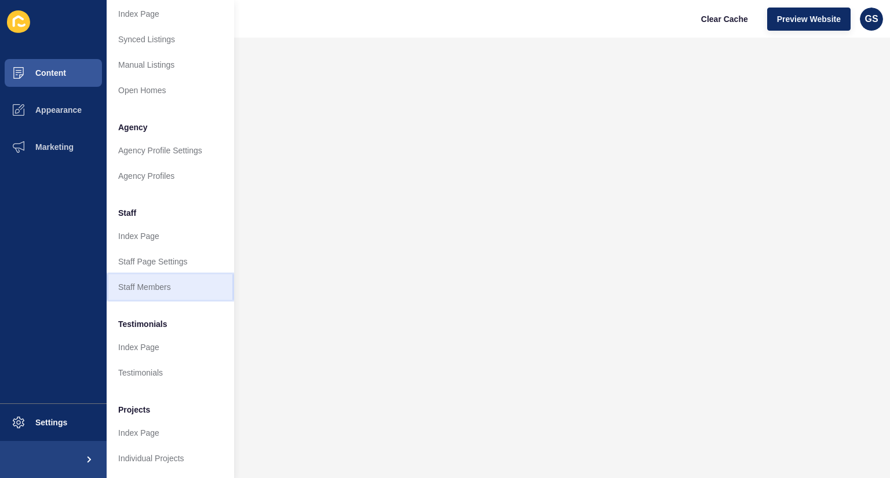
click at [153, 280] on link "Staff Members" at bounding box center [170, 287] width 127 height 25
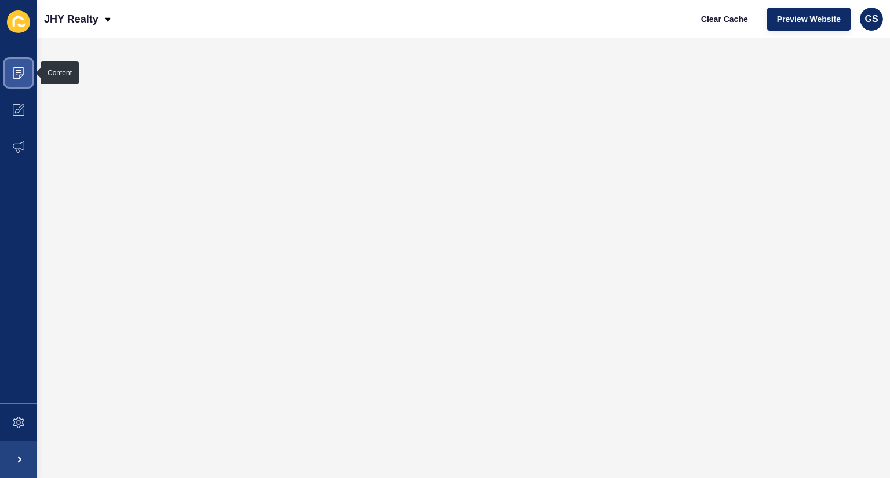
click at [18, 77] on icon at bounding box center [19, 73] width 12 height 12
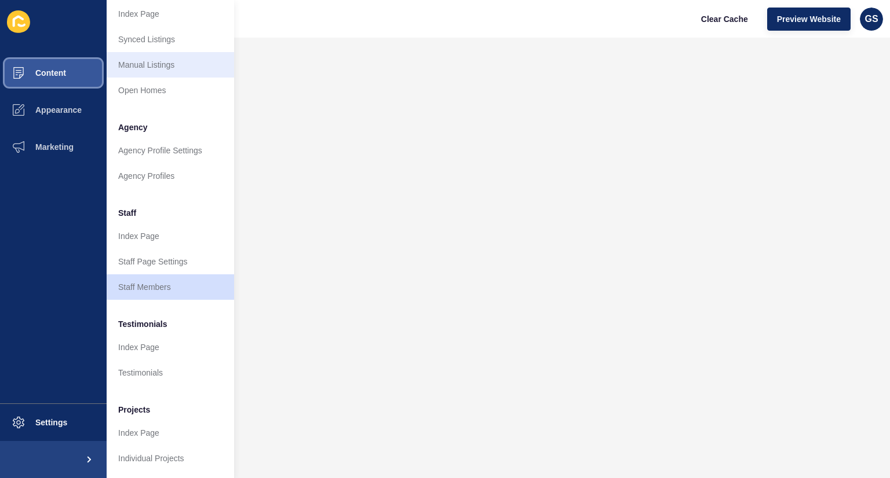
scroll to position [209, 0]
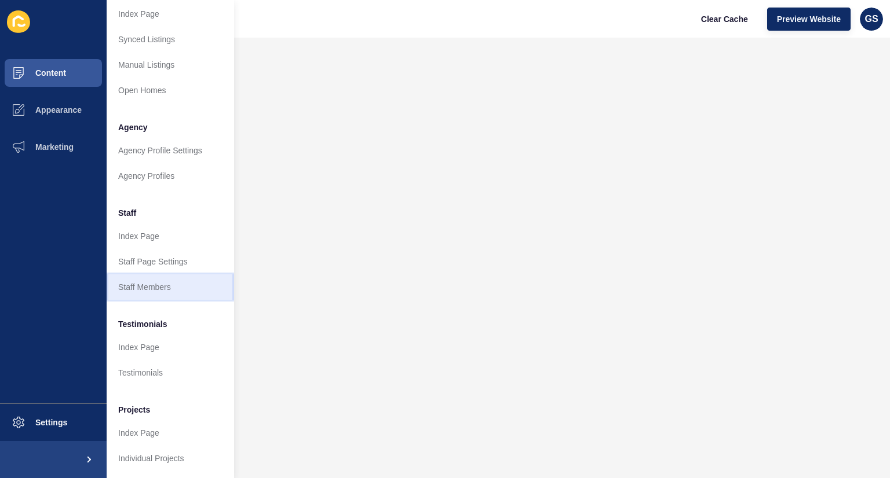
click at [156, 280] on link "Staff Members" at bounding box center [170, 287] width 127 height 25
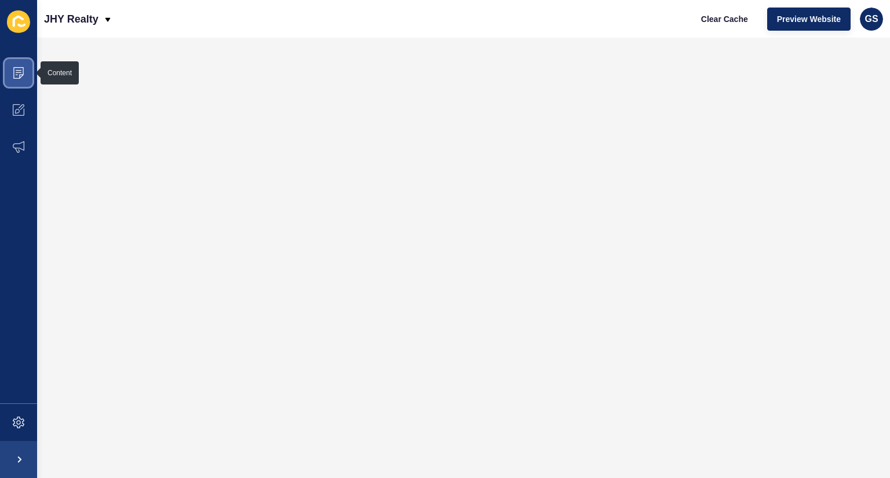
click at [21, 68] on icon at bounding box center [18, 73] width 10 height 12
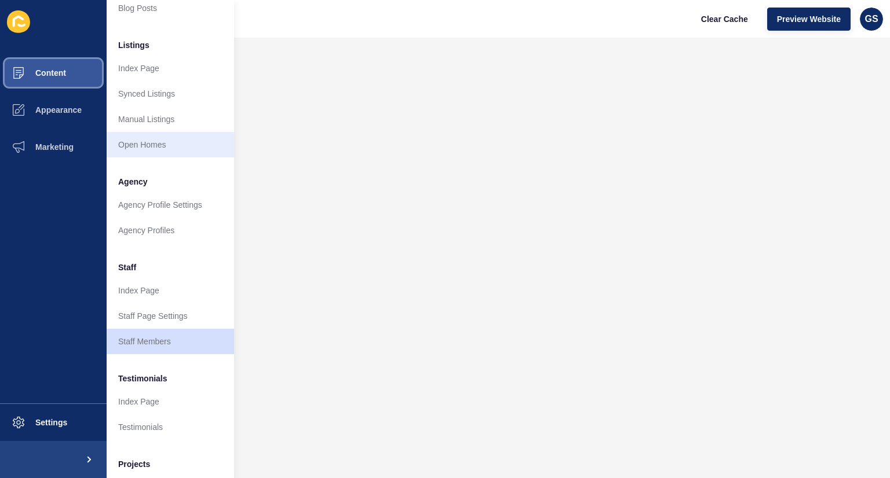
scroll to position [148, 0]
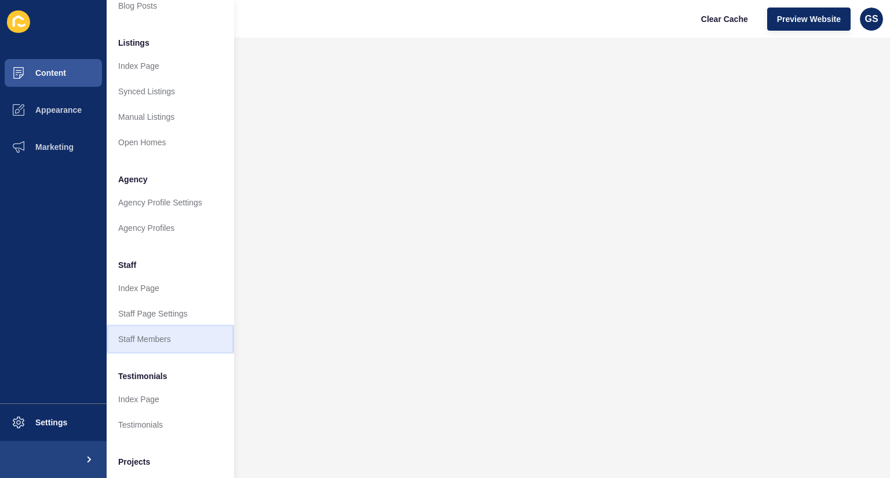
click at [152, 344] on link "Staff Members" at bounding box center [170, 339] width 127 height 25
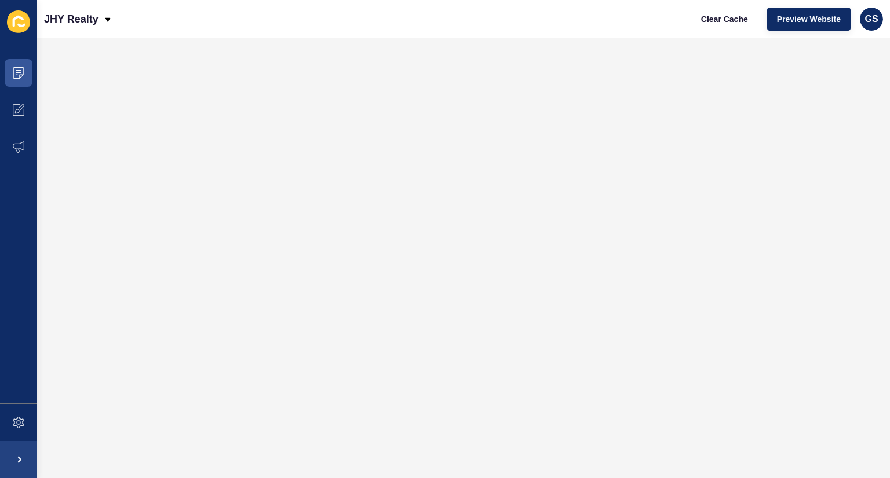
scroll to position [0, 0]
click at [19, 71] on icon at bounding box center [19, 73] width 12 height 12
click at [18, 75] on icon at bounding box center [19, 73] width 12 height 12
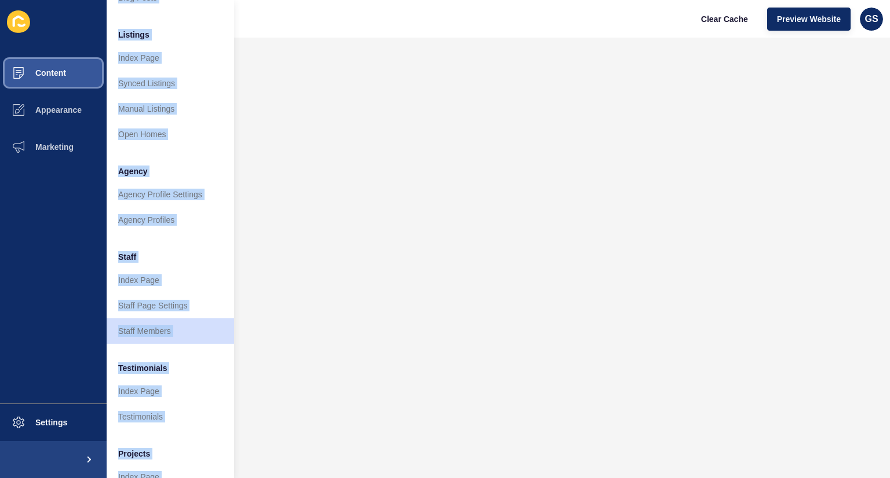
scroll to position [165, 0]
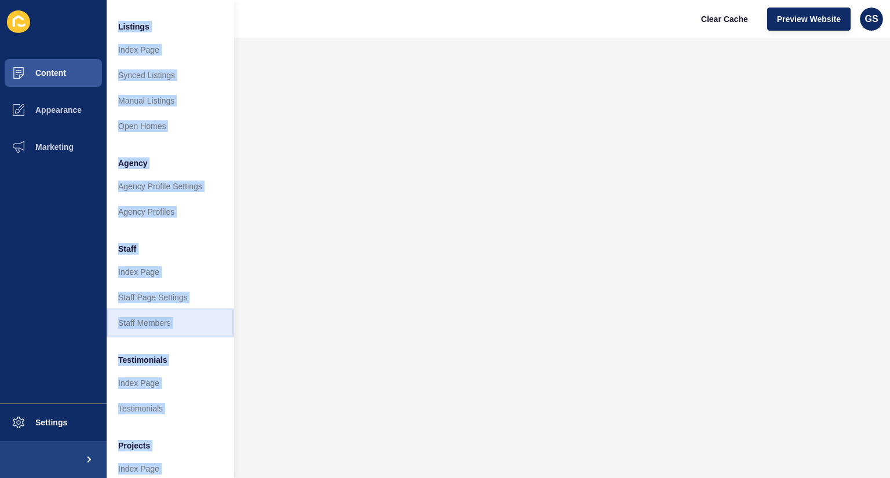
click at [151, 327] on link "Staff Members" at bounding box center [170, 322] width 127 height 25
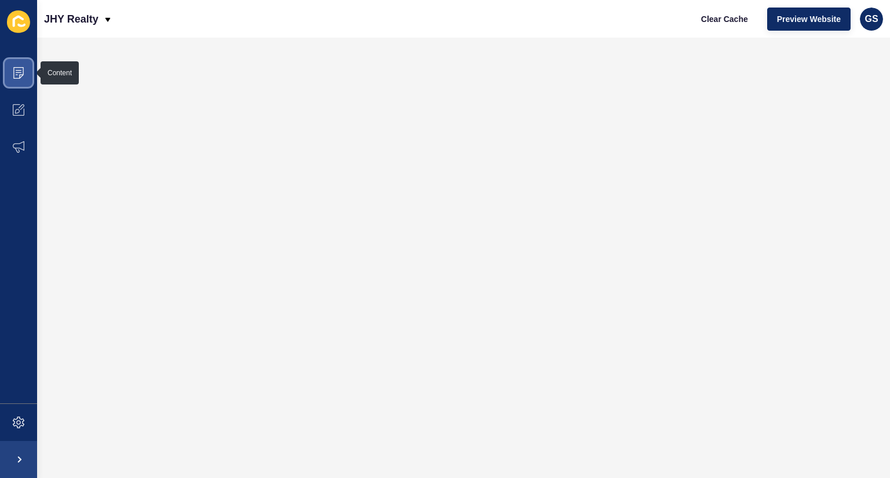
click at [19, 74] on icon at bounding box center [19, 73] width 12 height 12
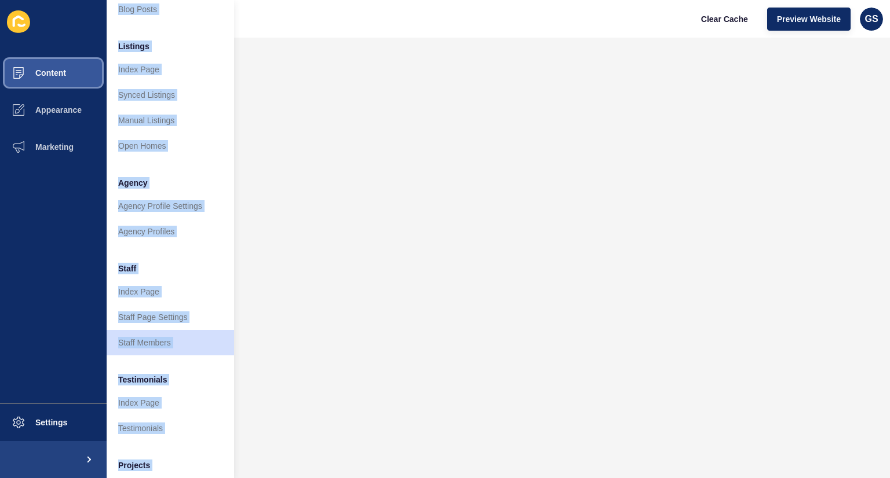
scroll to position [150, 0]
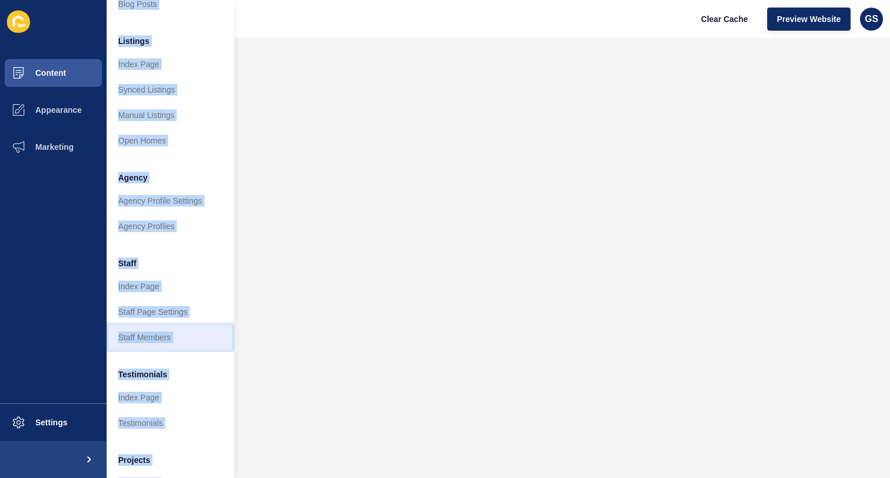
click at [155, 331] on link "Staff Members" at bounding box center [170, 337] width 127 height 25
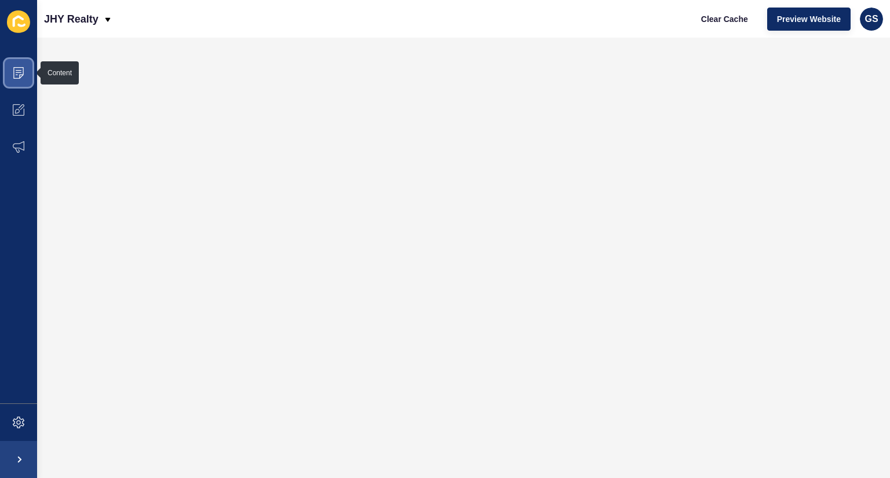
click at [19, 69] on icon at bounding box center [19, 73] width 12 height 12
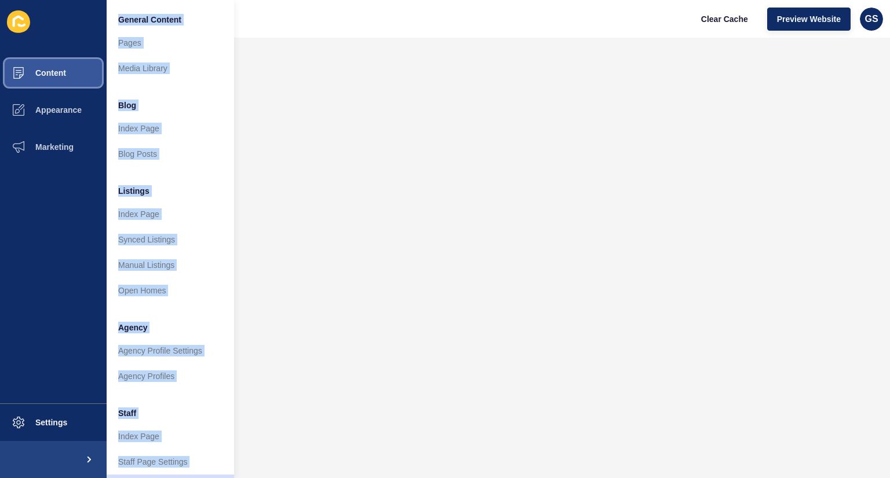
scroll to position [209, 0]
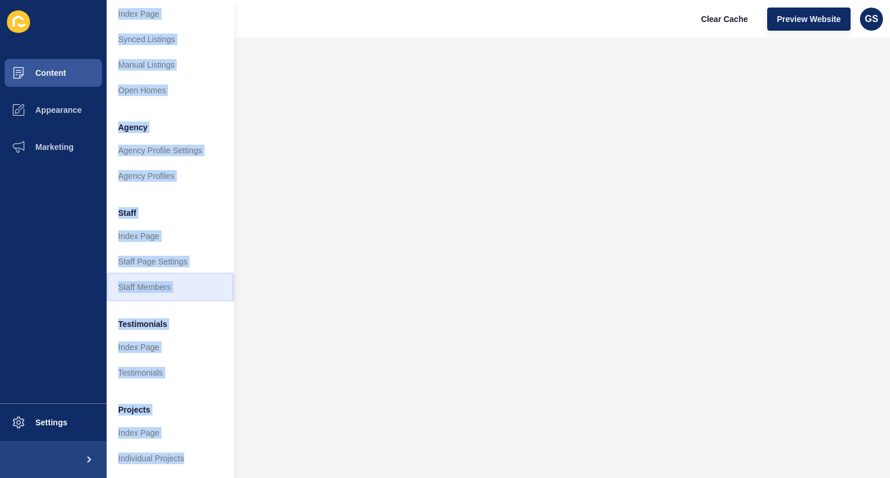
click at [167, 275] on link "Staff Members" at bounding box center [170, 287] width 127 height 25
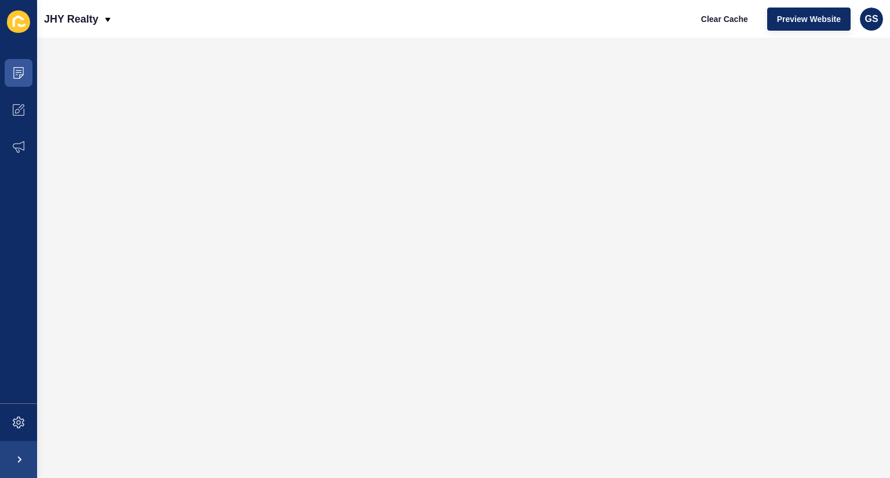
scroll to position [0, 0]
click at [24, 79] on span at bounding box center [18, 72] width 37 height 37
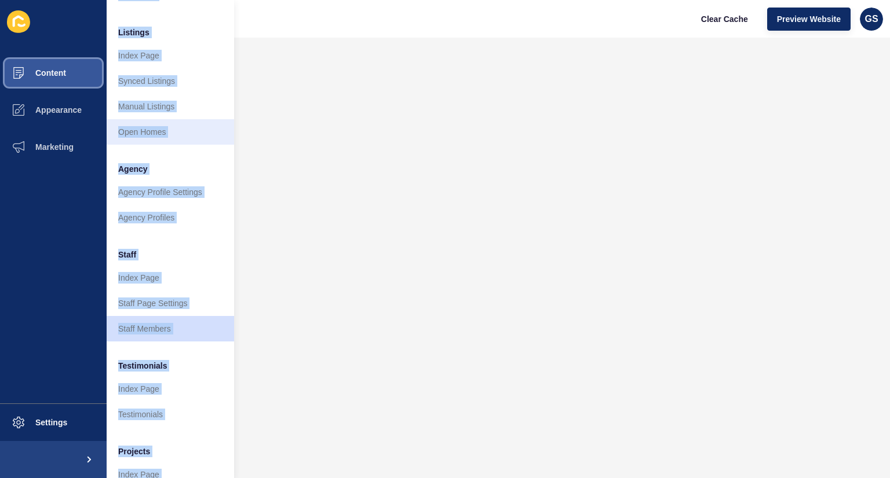
scroll to position [209, 0]
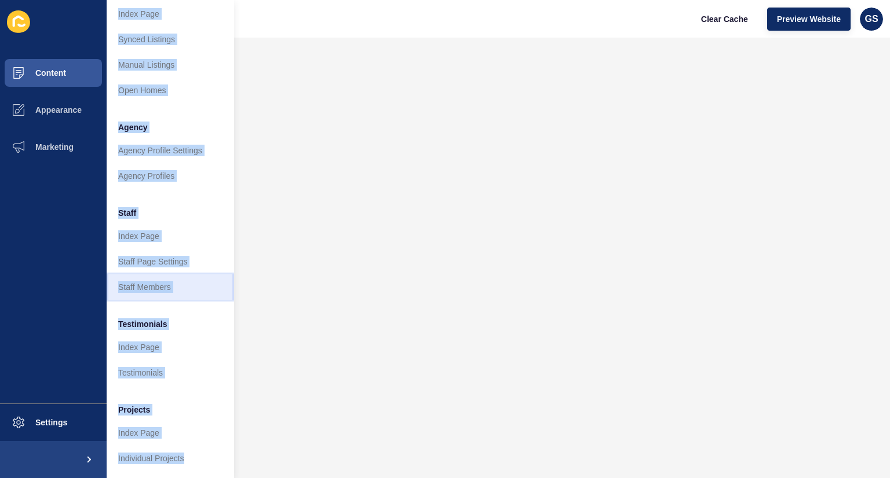
click at [154, 277] on link "Staff Members" at bounding box center [170, 287] width 127 height 25
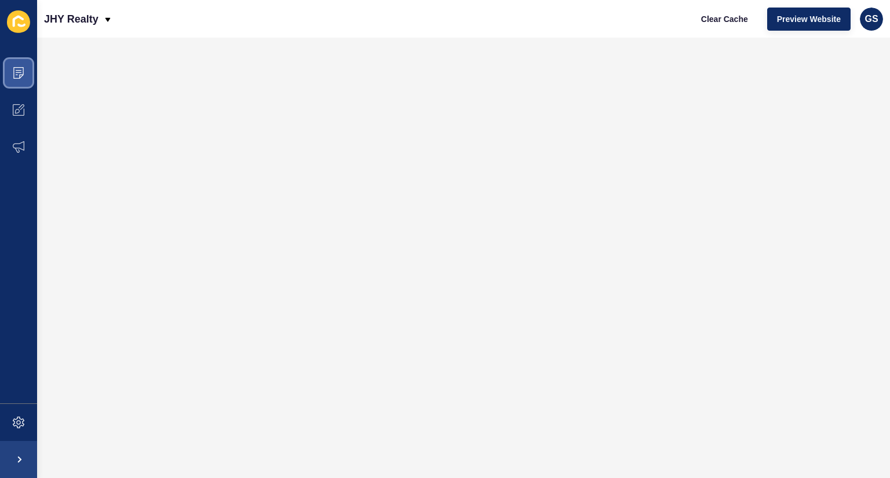
click at [21, 70] on icon at bounding box center [19, 73] width 12 height 12
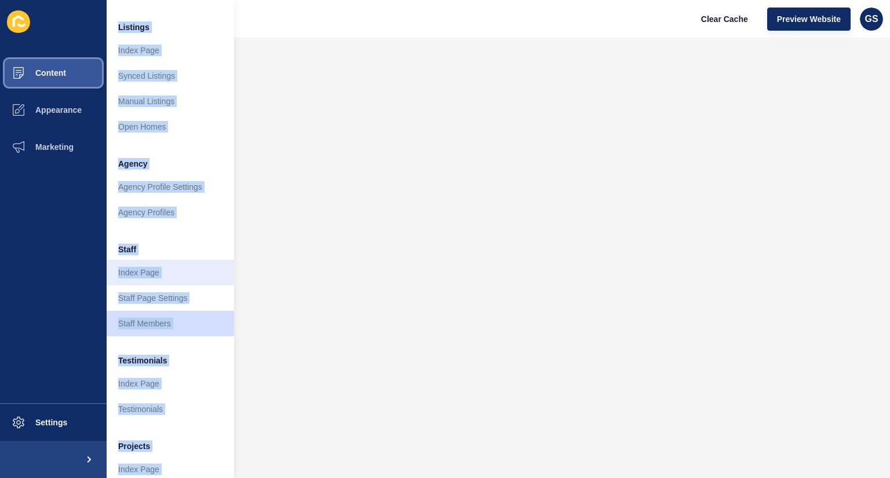
scroll to position [167, 0]
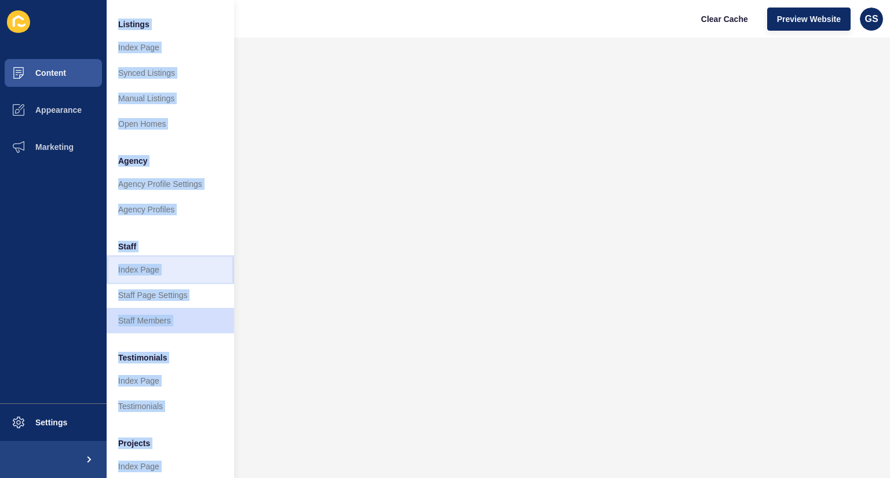
click at [152, 264] on link "Index Page" at bounding box center [170, 269] width 127 height 25
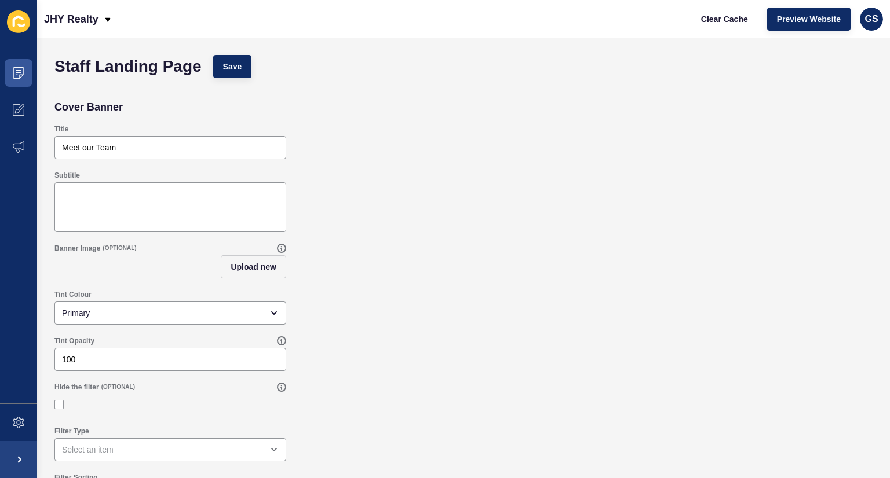
scroll to position [35, 0]
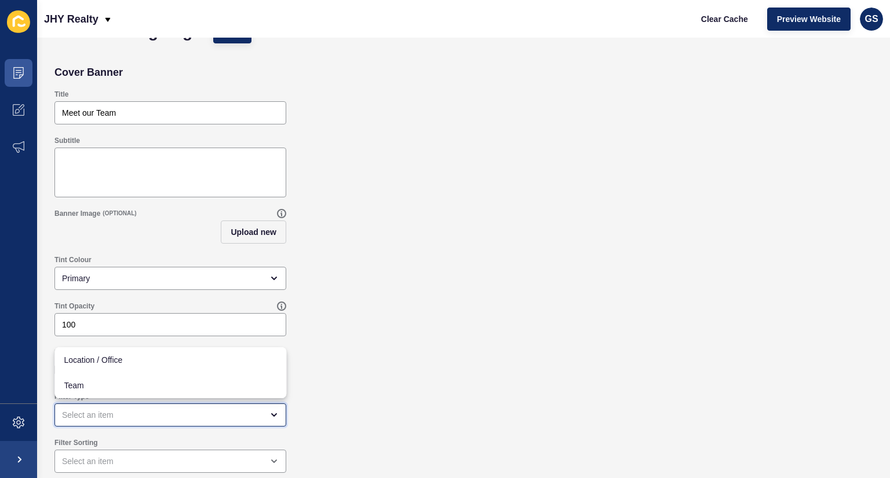
click at [214, 415] on div "close menu" at bounding box center [162, 416] width 200 height 12
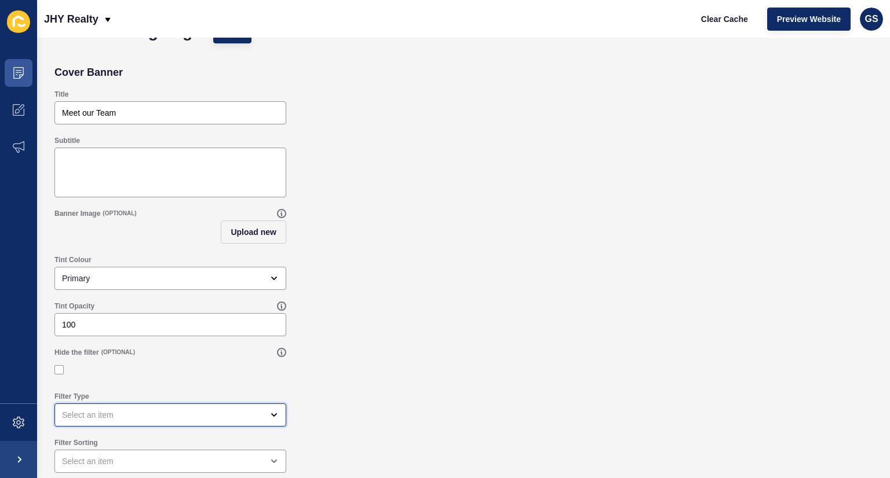
click at [214, 415] on div "open menu" at bounding box center [162, 416] width 200 height 12
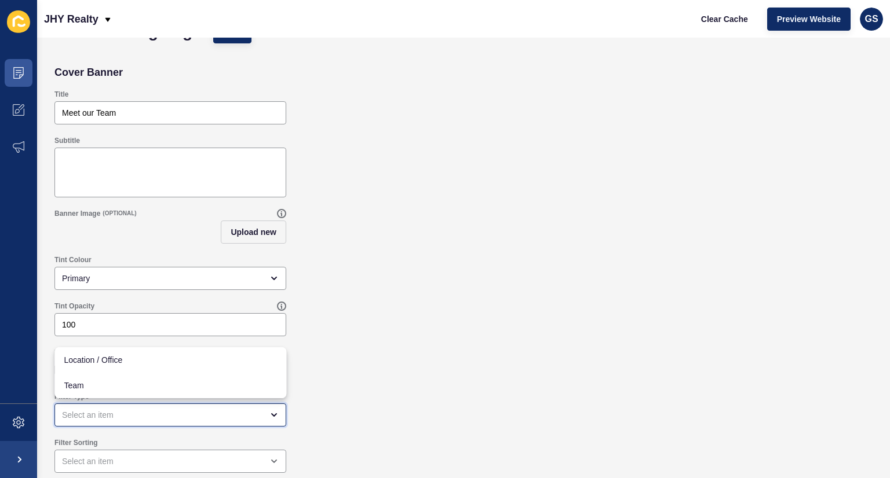
click at [214, 415] on div "close menu" at bounding box center [162, 416] width 200 height 12
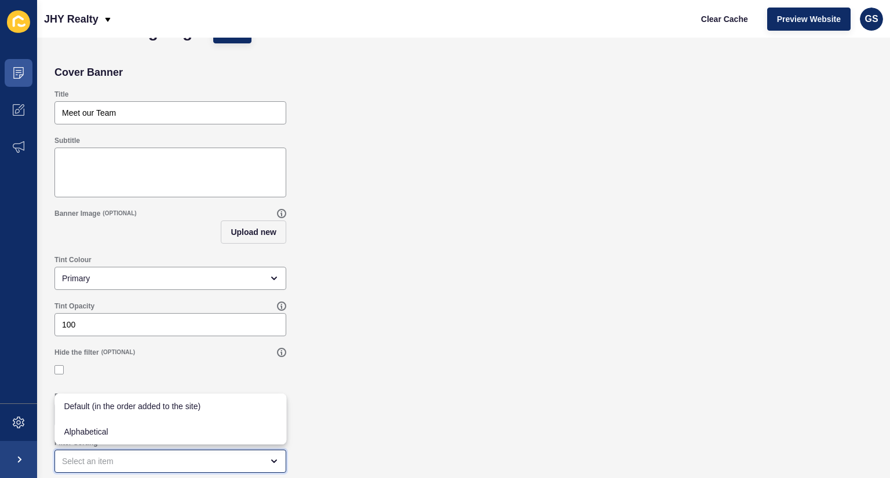
click at [207, 462] on div "close menu" at bounding box center [162, 462] width 200 height 12
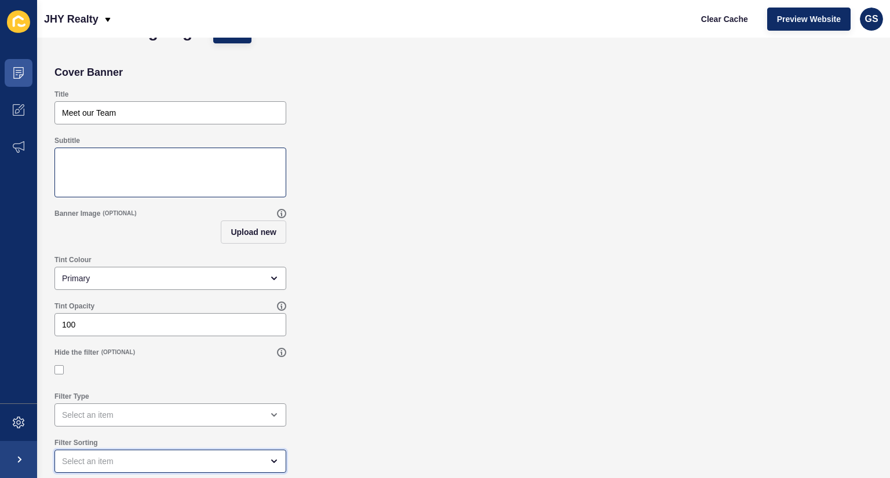
scroll to position [0, 0]
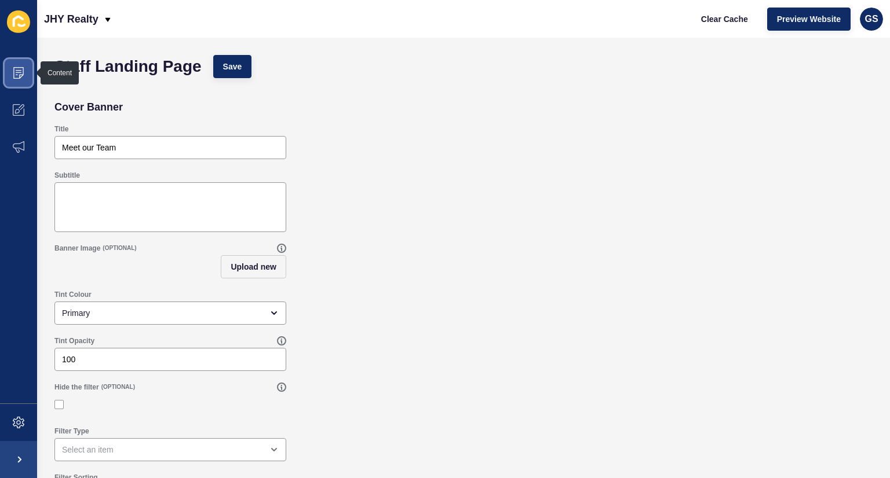
click at [21, 75] on icon at bounding box center [19, 73] width 12 height 12
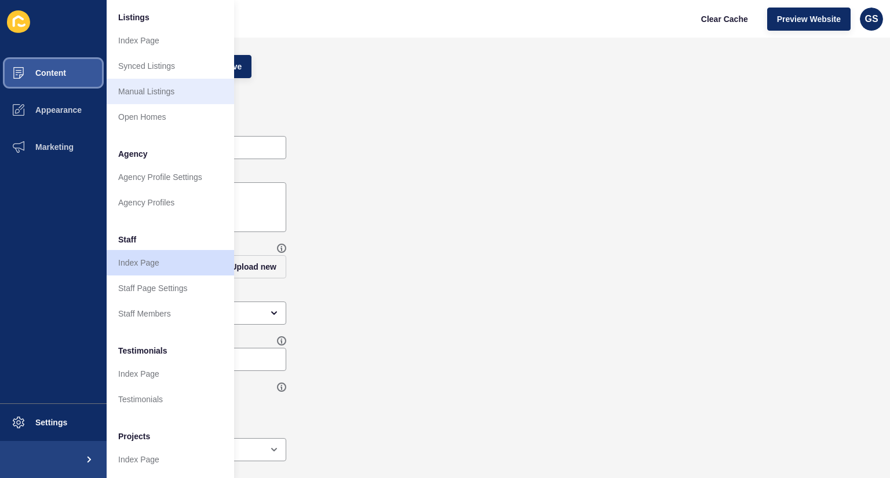
scroll to position [176, 0]
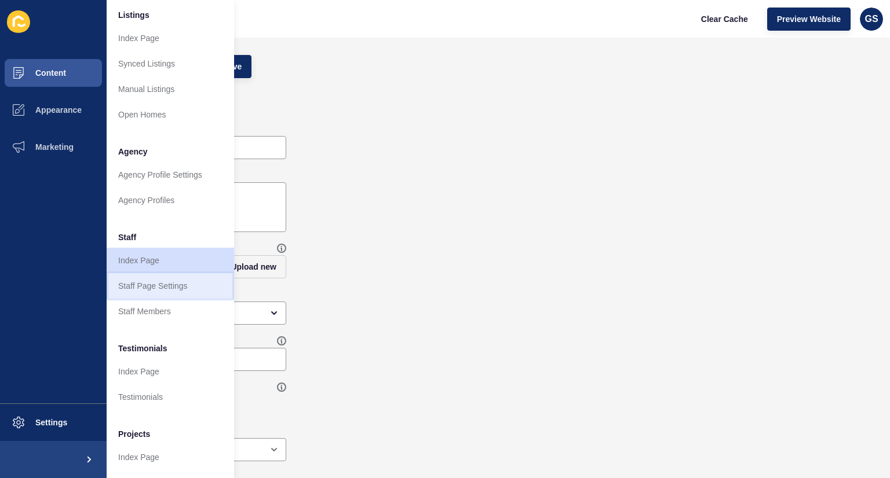
click at [153, 283] on link "Staff Page Settings" at bounding box center [170, 285] width 127 height 25
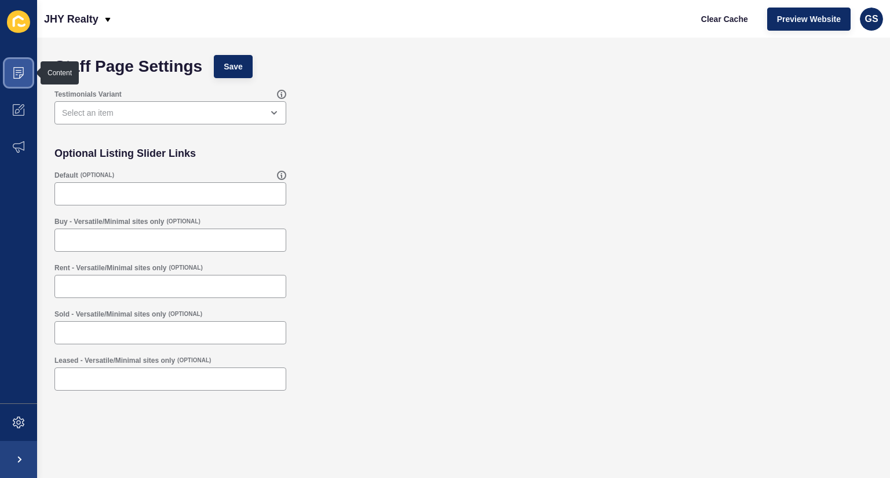
click at [20, 75] on icon at bounding box center [18, 73] width 10 height 12
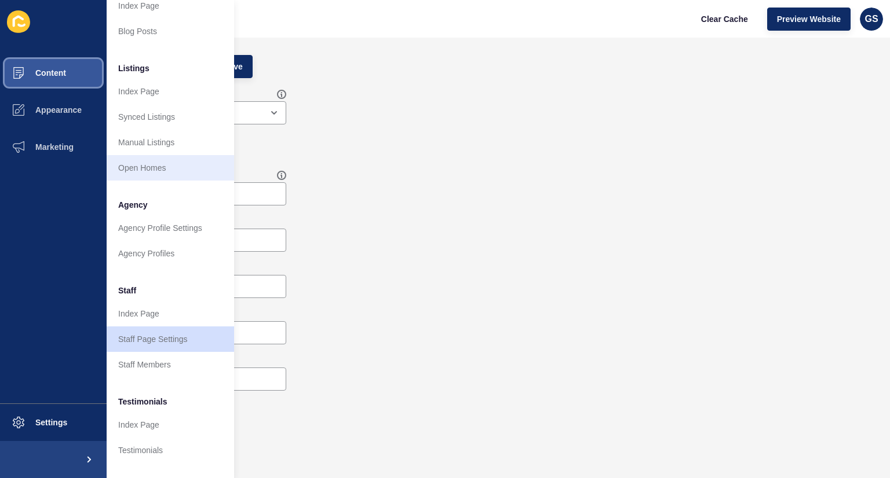
scroll to position [209, 0]
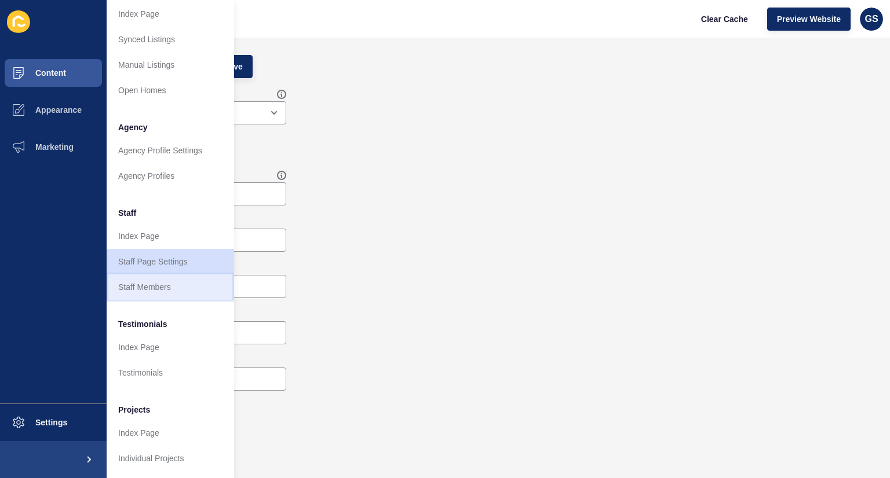
click at [156, 277] on link "Staff Members" at bounding box center [170, 287] width 127 height 25
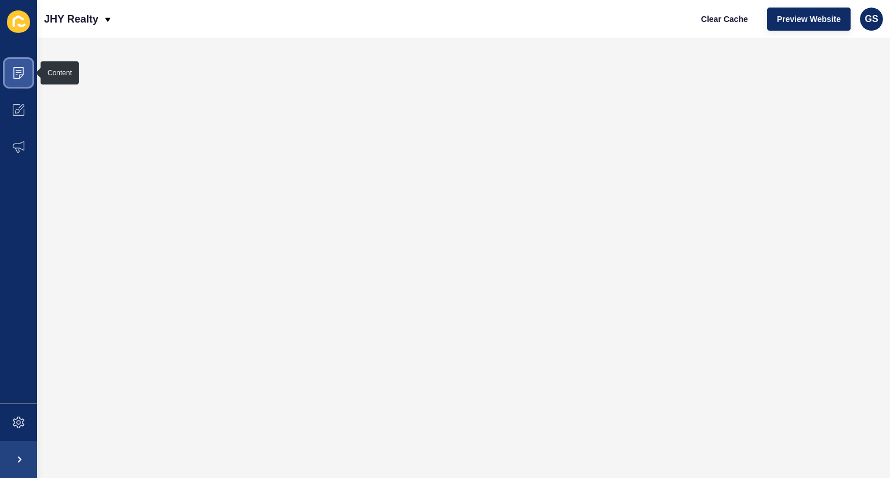
click at [18, 72] on icon at bounding box center [19, 72] width 6 height 1
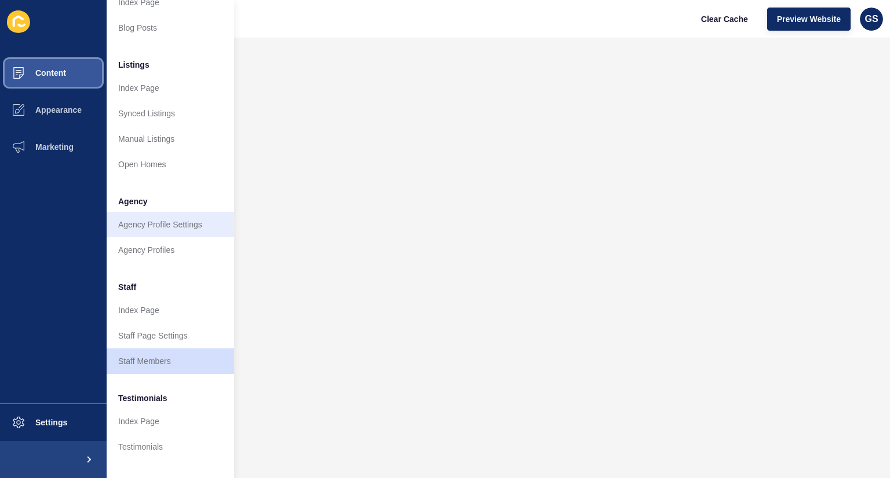
scroll to position [134, 0]
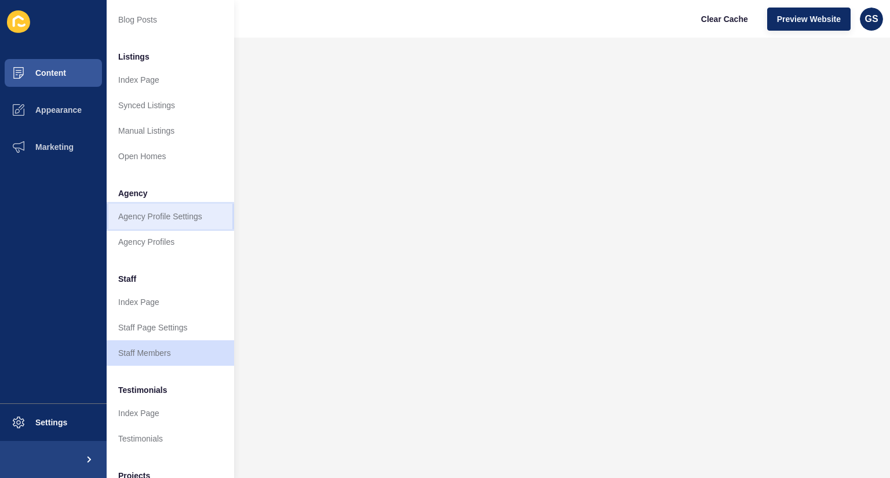
click at [167, 214] on link "Agency Profile Settings" at bounding box center [170, 216] width 127 height 25
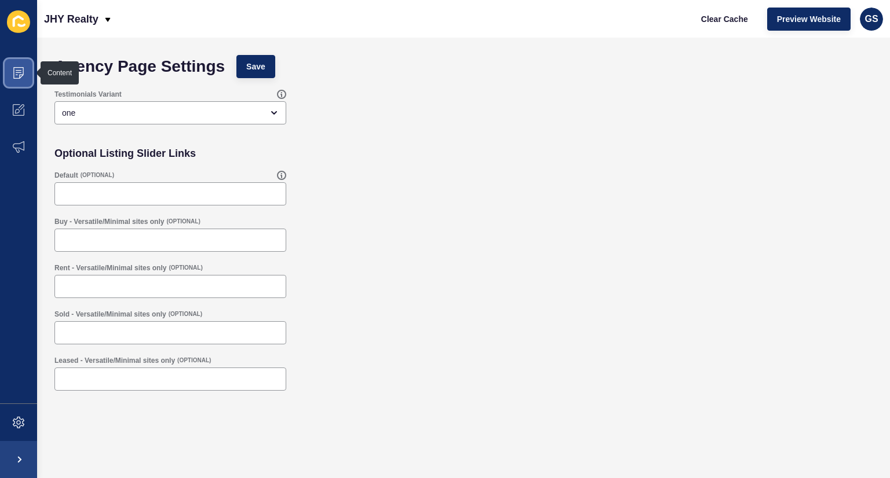
click at [19, 74] on icon at bounding box center [19, 73] width 12 height 12
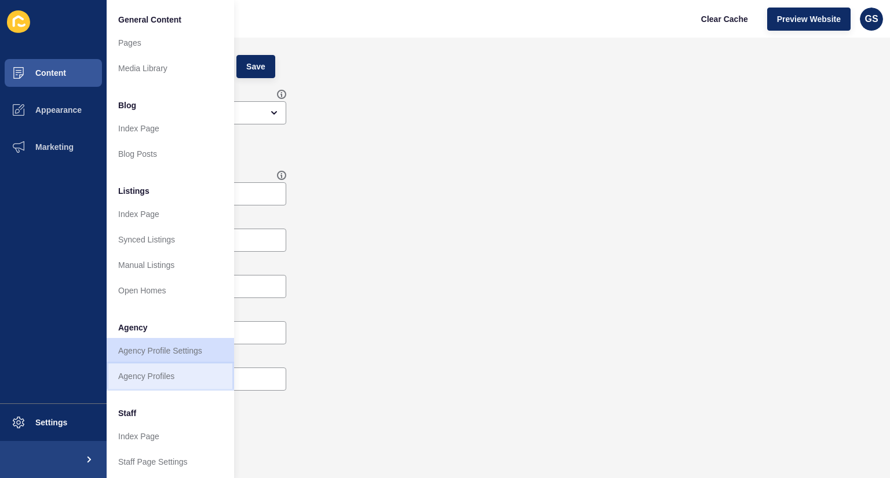
click at [144, 367] on link "Agency Profiles" at bounding box center [170, 376] width 127 height 25
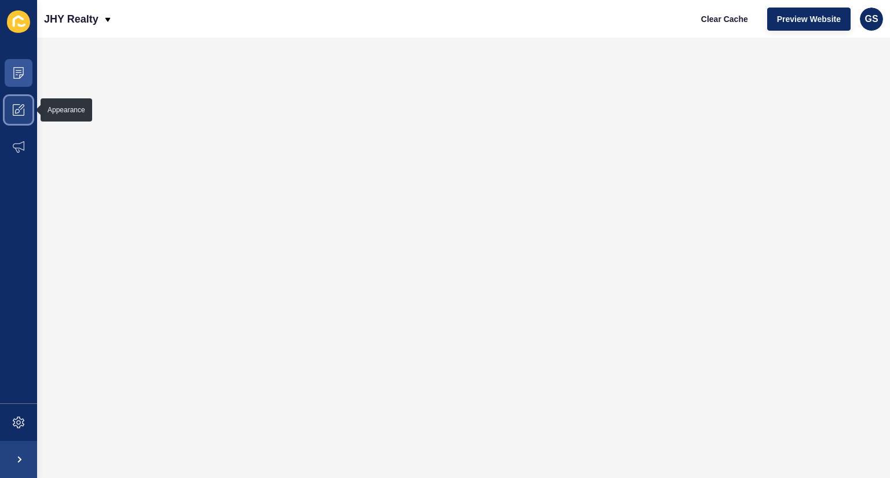
click at [23, 103] on span at bounding box center [18, 110] width 37 height 37
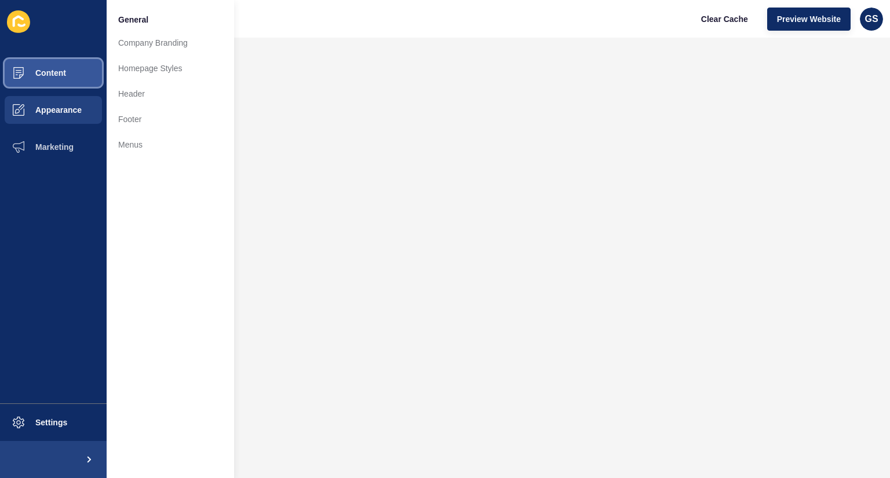
click at [57, 68] on span "Content" at bounding box center [32, 72] width 68 height 9
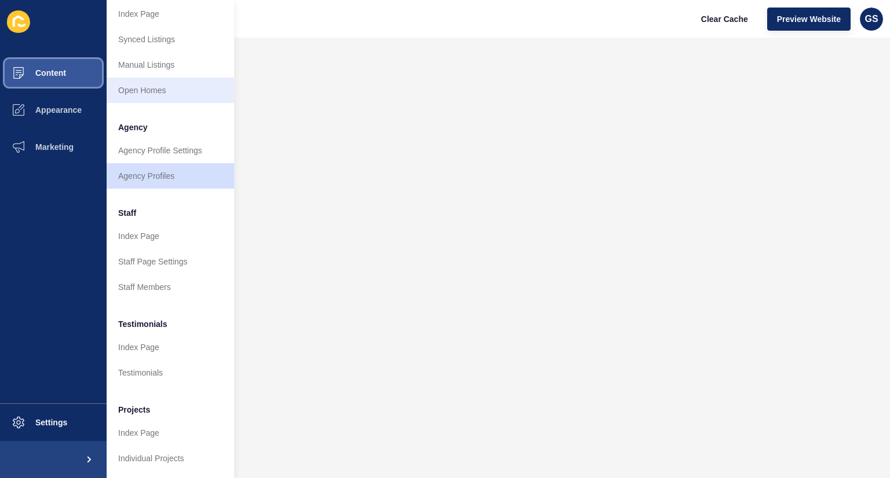
scroll to position [204, 0]
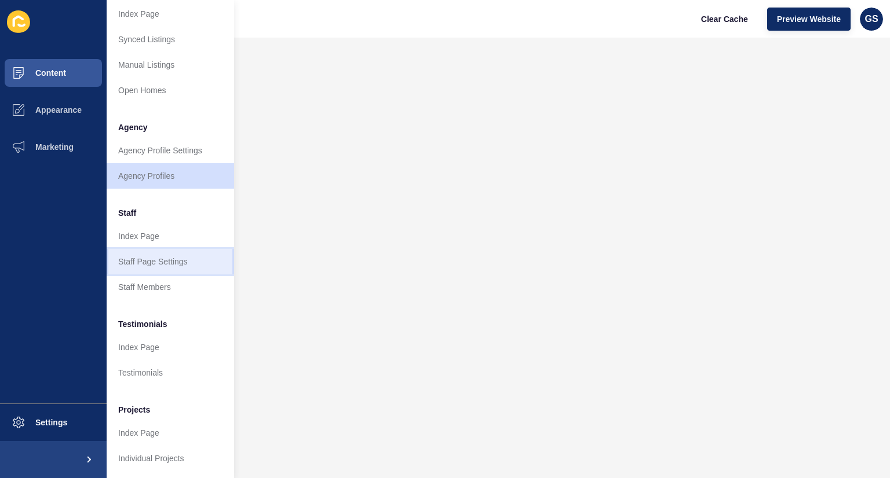
click at [162, 255] on link "Staff Page Settings" at bounding box center [170, 261] width 127 height 25
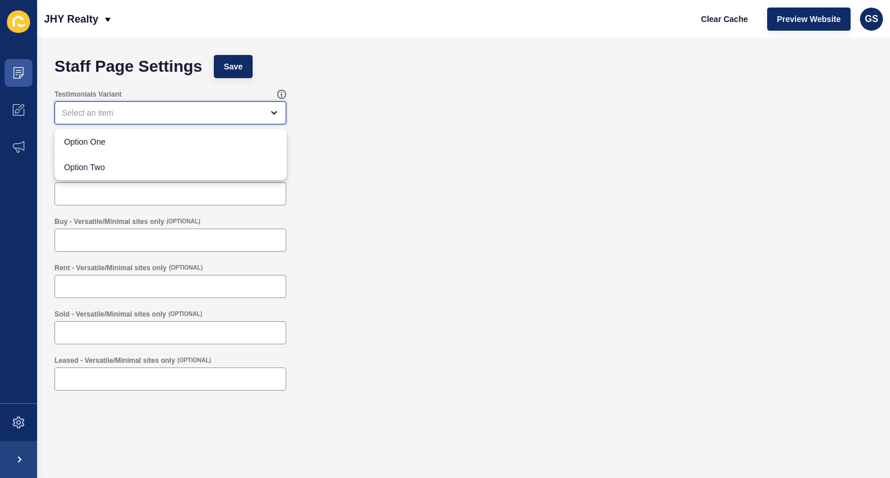
click at [233, 114] on div "close menu" at bounding box center [162, 113] width 200 height 12
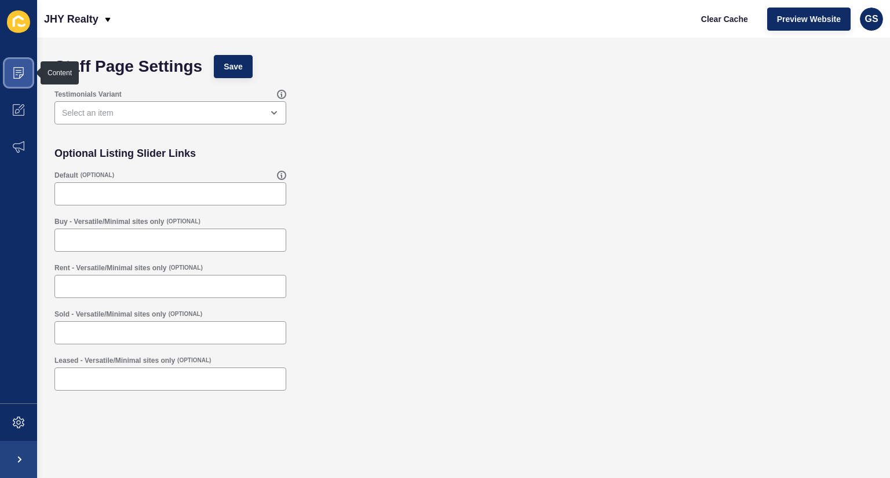
click at [19, 72] on icon at bounding box center [19, 72] width 6 height 1
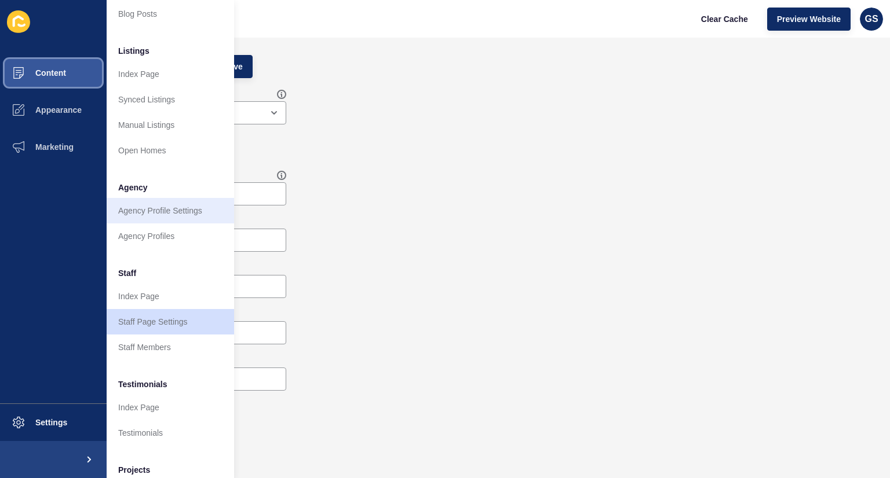
scroll to position [141, 0]
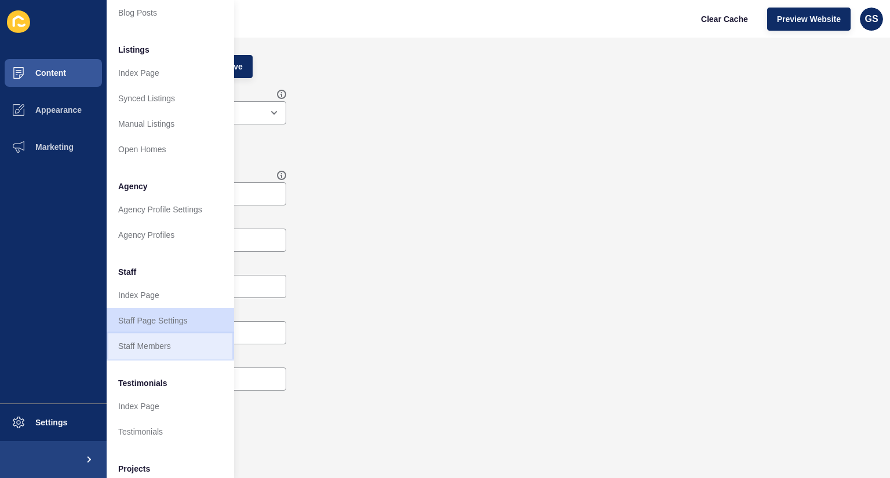
click at [154, 346] on link "Staff Members" at bounding box center [170, 346] width 127 height 25
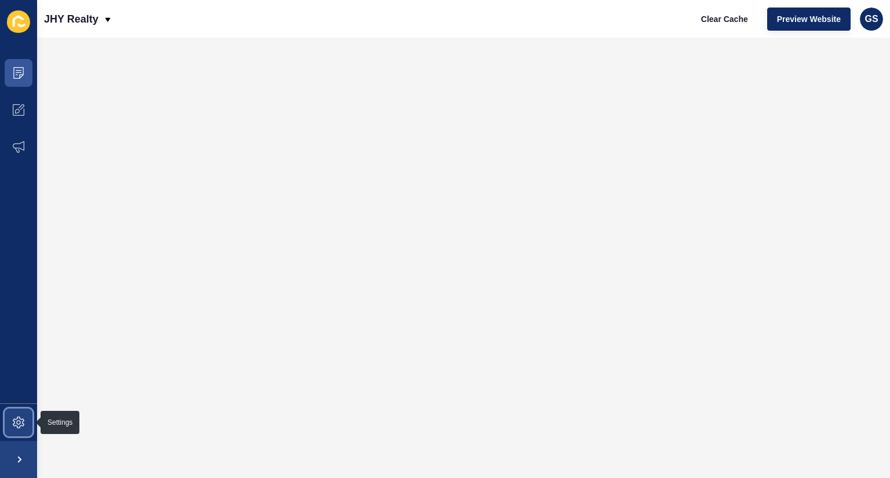
click at [12, 429] on span at bounding box center [18, 422] width 37 height 37
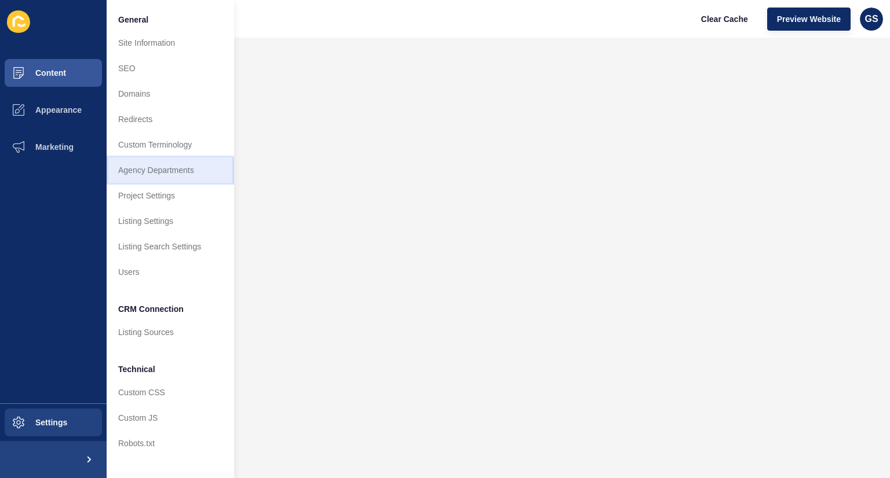
click at [162, 178] on link "Agency Departments" at bounding box center [170, 170] width 127 height 25
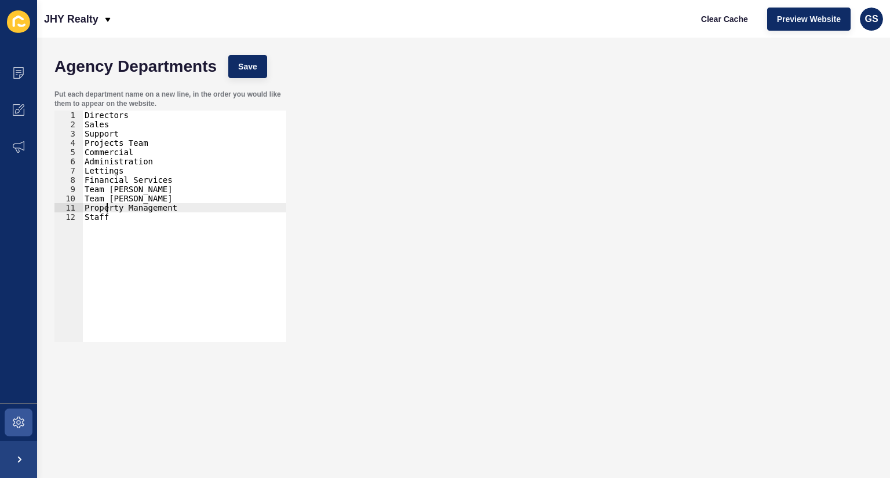
click at [109, 210] on div "Directors Sales Support Projects Team Commercial Administration Lettings Financ…" at bounding box center [184, 236] width 204 height 250
click at [147, 152] on div "Directors Sales Support Projects Team Commercial Administration Lettings Financ…" at bounding box center [184, 236] width 204 height 250
type textarea "Commercial"
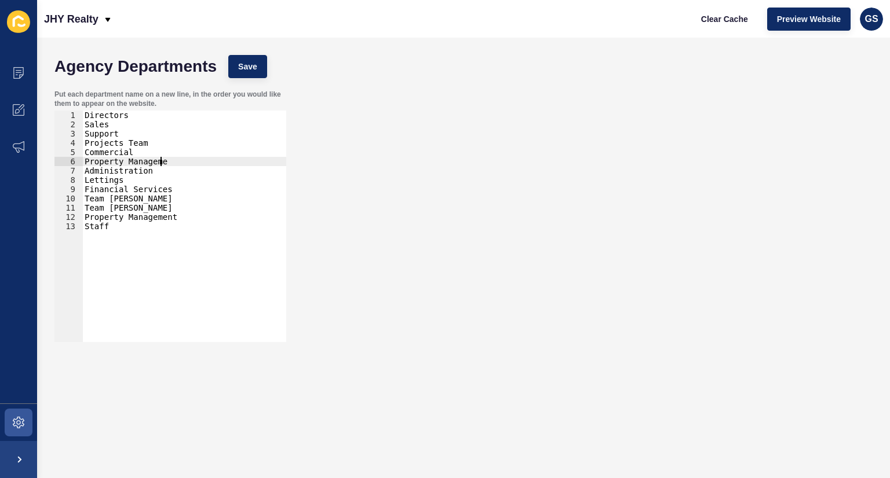
scroll to position [0, 5]
type textarea "Property Management"
drag, startPoint x: 176, startPoint y: 220, endPoint x: 82, endPoint y: 218, distance: 93.3
click at [82, 218] on div "Property Management 1 2 3 4 5 6 7 8 9 10 11 12 13 Directors Sales Support Proje…" at bounding box center [170, 227] width 232 height 232
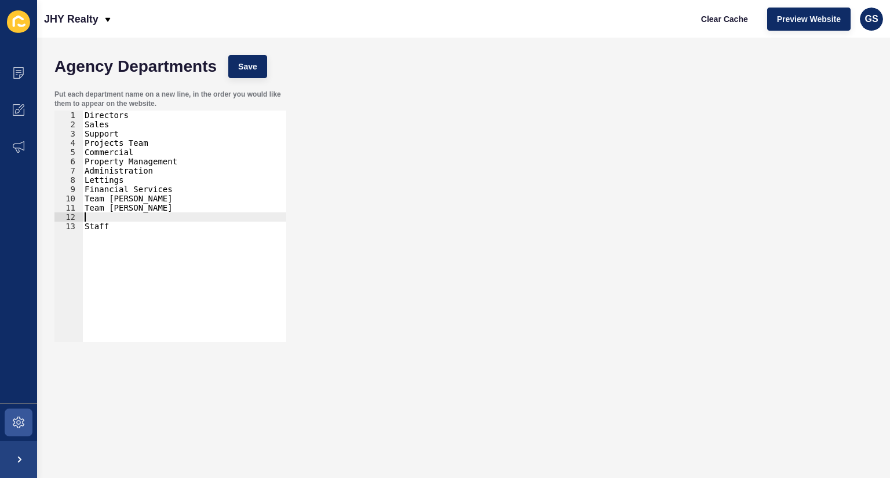
type textarea "Team [PERSON_NAME]"
drag, startPoint x: 160, startPoint y: 209, endPoint x: 82, endPoint y: 204, distance: 77.8
click at [82, 204] on div "Team [PERSON_NAME] York 1 2 3 4 5 6 7 8 9 10 11 12 Directors Sales Support Proj…" at bounding box center [170, 227] width 232 height 232
drag, startPoint x: 123, startPoint y: 181, endPoint x: 90, endPoint y: 181, distance: 33.0
click at [90, 181] on div "Directors Sales Support Projects Team Commercial Property Management Administra…" at bounding box center [184, 236] width 204 height 250
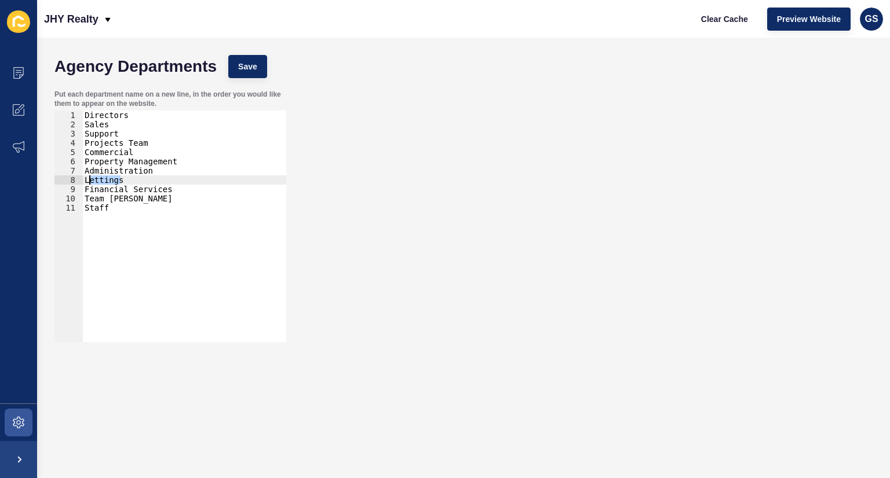
type textarea "L"
drag, startPoint x: 169, startPoint y: 179, endPoint x: 75, endPoint y: 183, distance: 93.9
click at [75, 183] on div "Administration 1 2 3 4 5 6 7 8 9 10 Directors Sales Support Projects Team Comme…" at bounding box center [170, 227] width 232 height 232
type textarea "Financial Services"
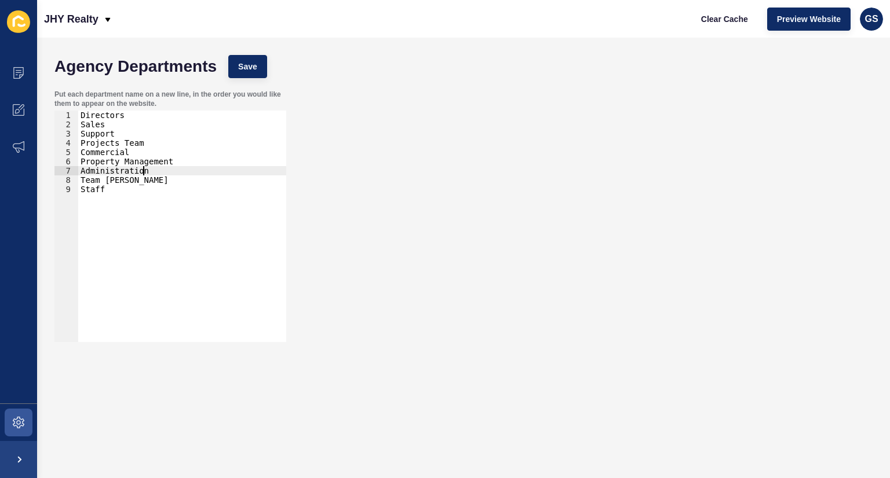
click at [103, 125] on div "Directors Sales Support Projects Team Commercial Property Management Administra…" at bounding box center [182, 236] width 208 height 250
click at [111, 134] on div "Directors Sales Support Projects Team Commercial Property Management Administra…" at bounding box center [182, 236] width 208 height 250
drag, startPoint x: 141, startPoint y: 144, endPoint x: 83, endPoint y: 140, distance: 58.1
click at [83, 140] on div "Directors Sales Support Projects Team Commercial Property Management Administra…" at bounding box center [182, 236] width 208 height 250
type textarea "P"
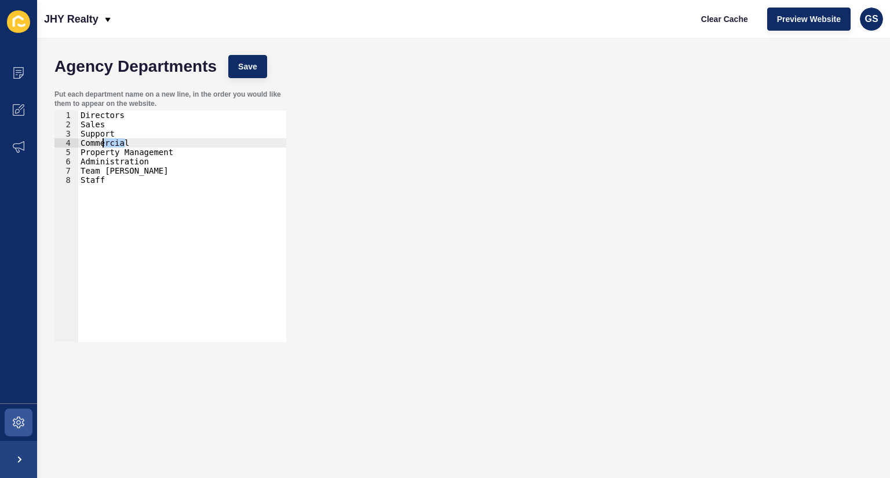
drag, startPoint x: 125, startPoint y: 141, endPoint x: 84, endPoint y: 141, distance: 41.1
click at [84, 141] on div "Directors Sales Support Commercial Property Management Administration Team [PER…" at bounding box center [182, 236] width 208 height 250
type textarea "C"
drag, startPoint x: 174, startPoint y: 162, endPoint x: 83, endPoint y: 160, distance: 90.4
click at [83, 160] on div "Directors Sales Support Property Management Administration Team [PERSON_NAME] S…" at bounding box center [182, 236] width 208 height 250
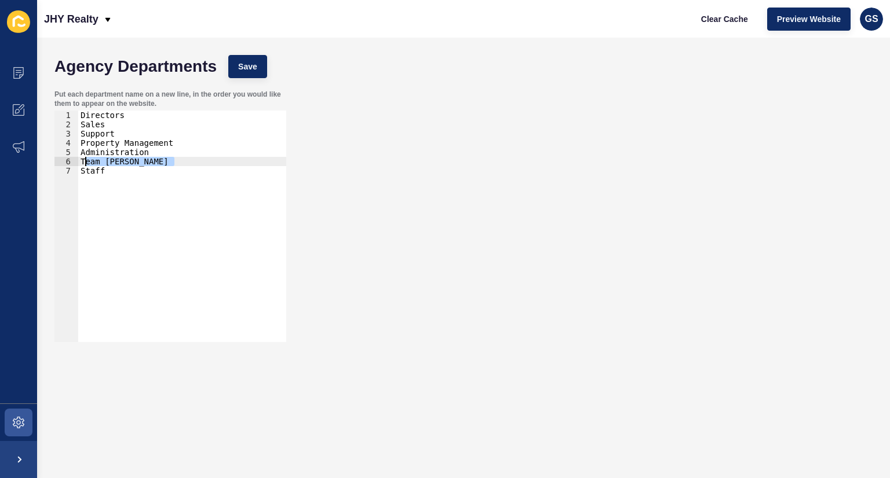
type textarea "T"
type textarea "Administration"
click at [248, 68] on span "Save" at bounding box center [247, 67] width 19 height 12
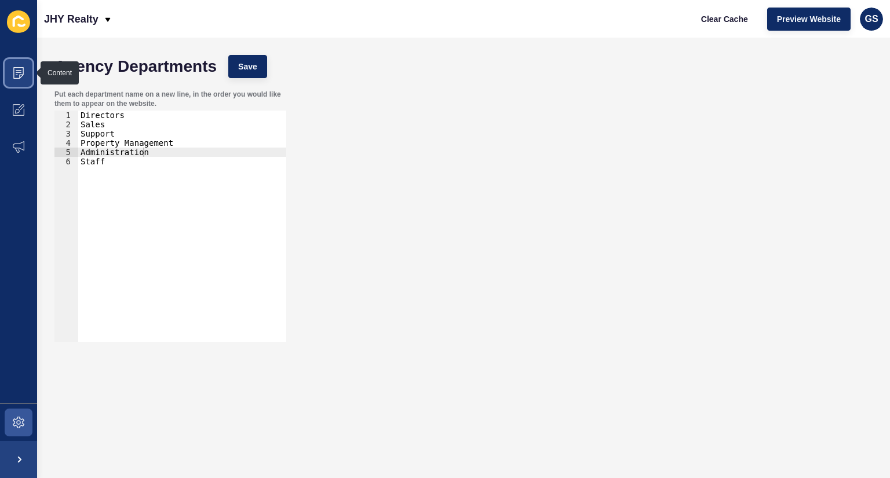
click at [18, 68] on icon at bounding box center [19, 73] width 12 height 12
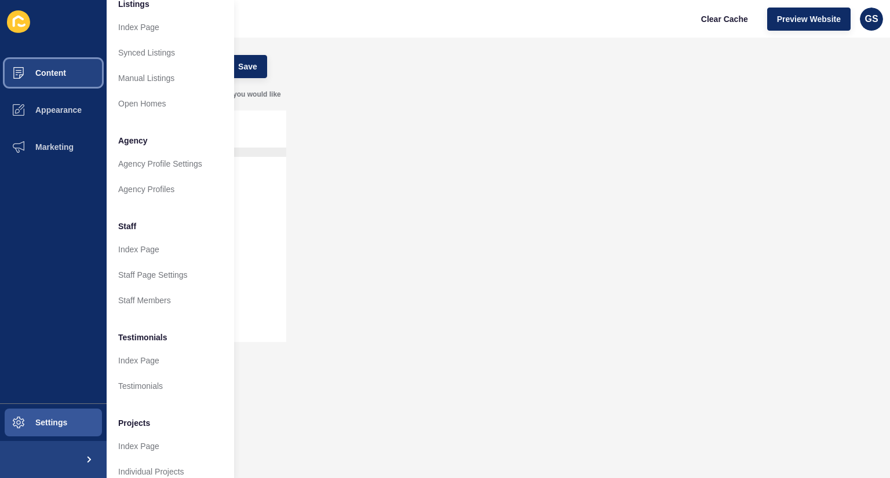
scroll to position [209, 0]
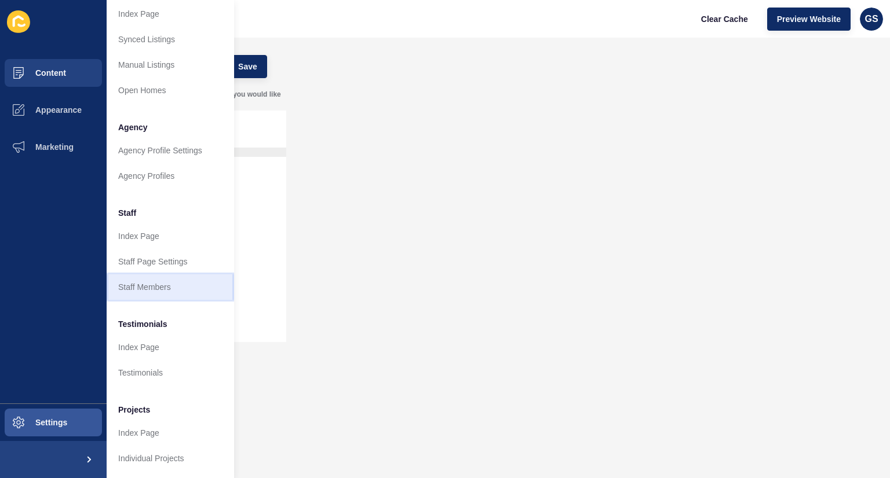
click at [148, 279] on link "Staff Members" at bounding box center [170, 287] width 127 height 25
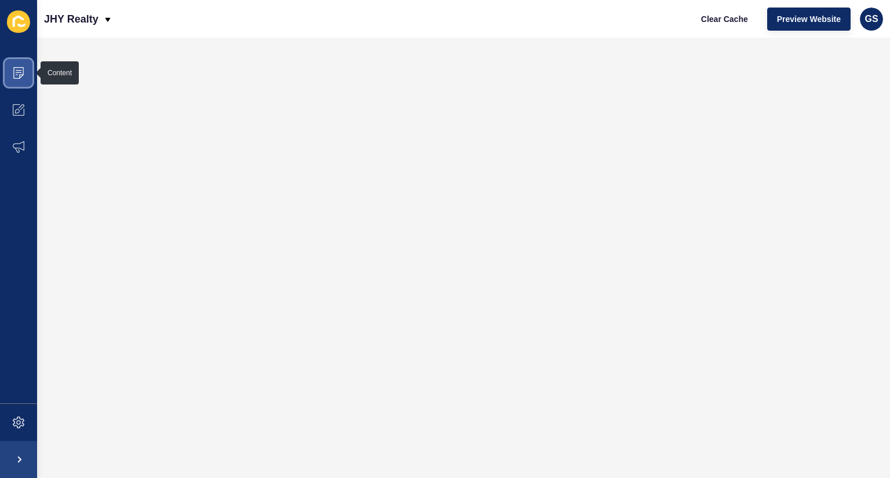
click at [15, 67] on icon at bounding box center [19, 73] width 12 height 12
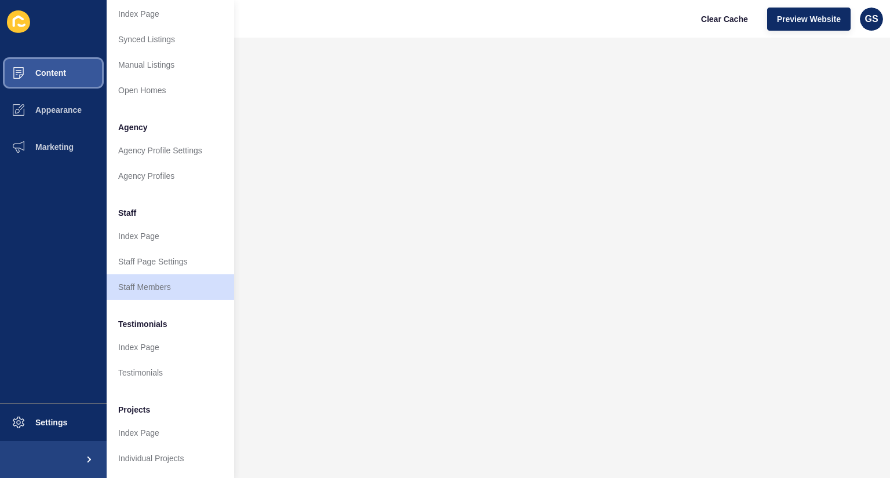
scroll to position [209, 0]
click at [159, 286] on link "Staff Members" at bounding box center [170, 287] width 127 height 25
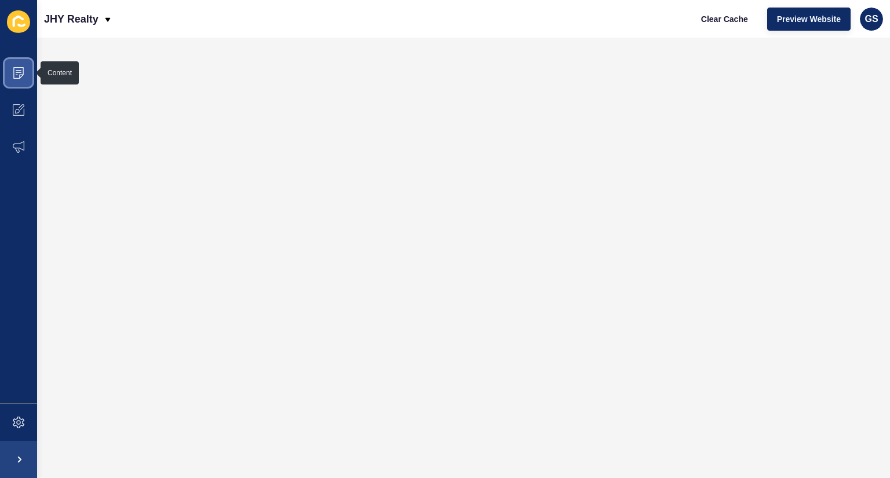
click at [19, 73] on icon at bounding box center [19, 73] width 12 height 12
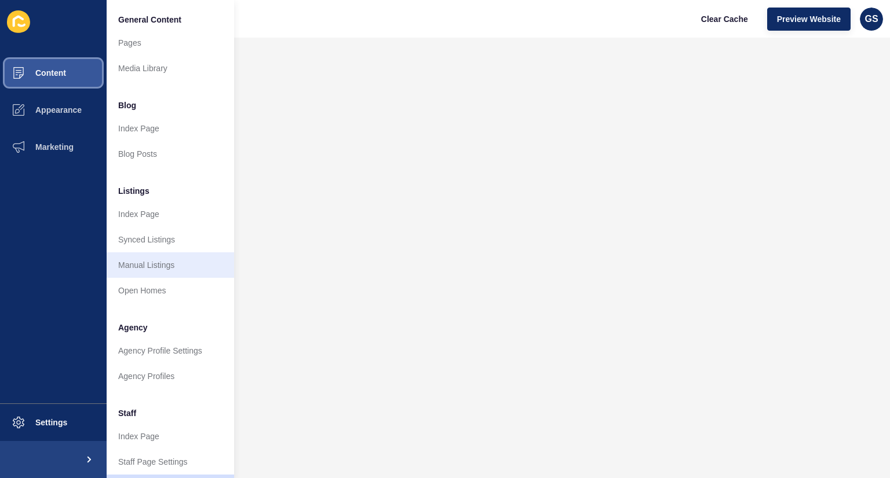
scroll to position [209, 0]
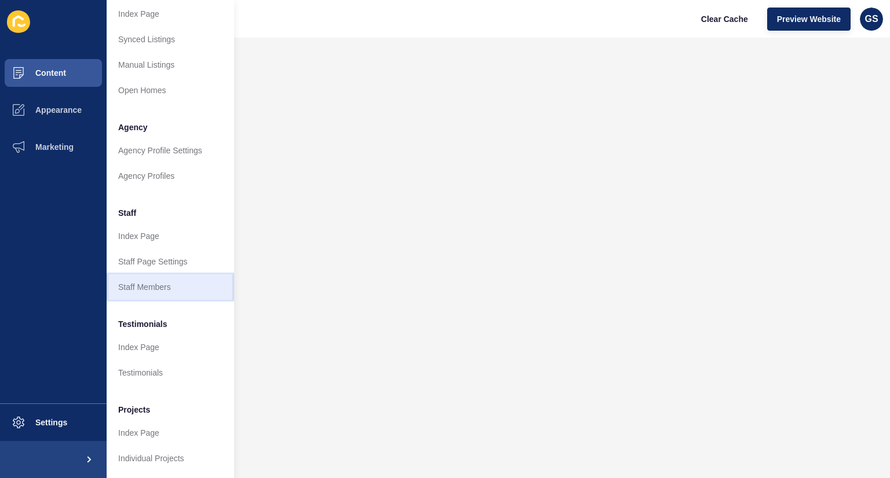
click at [148, 286] on link "Staff Members" at bounding box center [170, 287] width 127 height 25
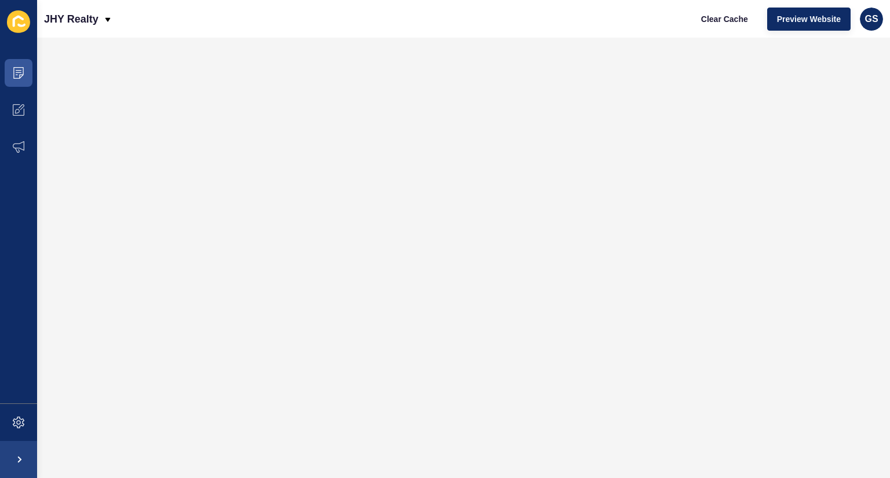
scroll to position [0, 0]
click at [825, 20] on span "Preview Website" at bounding box center [809, 19] width 64 height 12
